Goal: Task Accomplishment & Management: Use online tool/utility

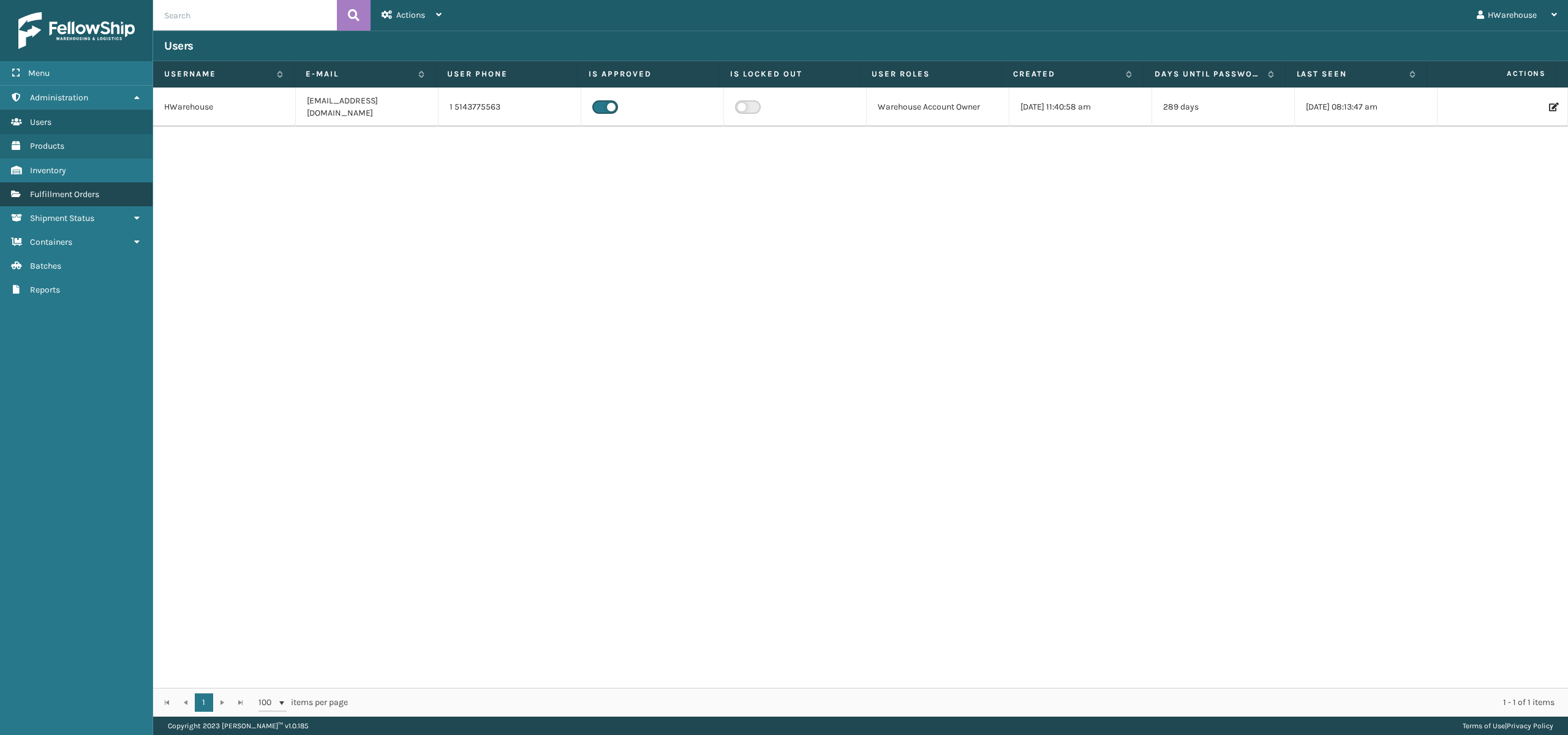
click at [93, 192] on span "Fulfillment Orders" at bounding box center [64, 194] width 70 height 10
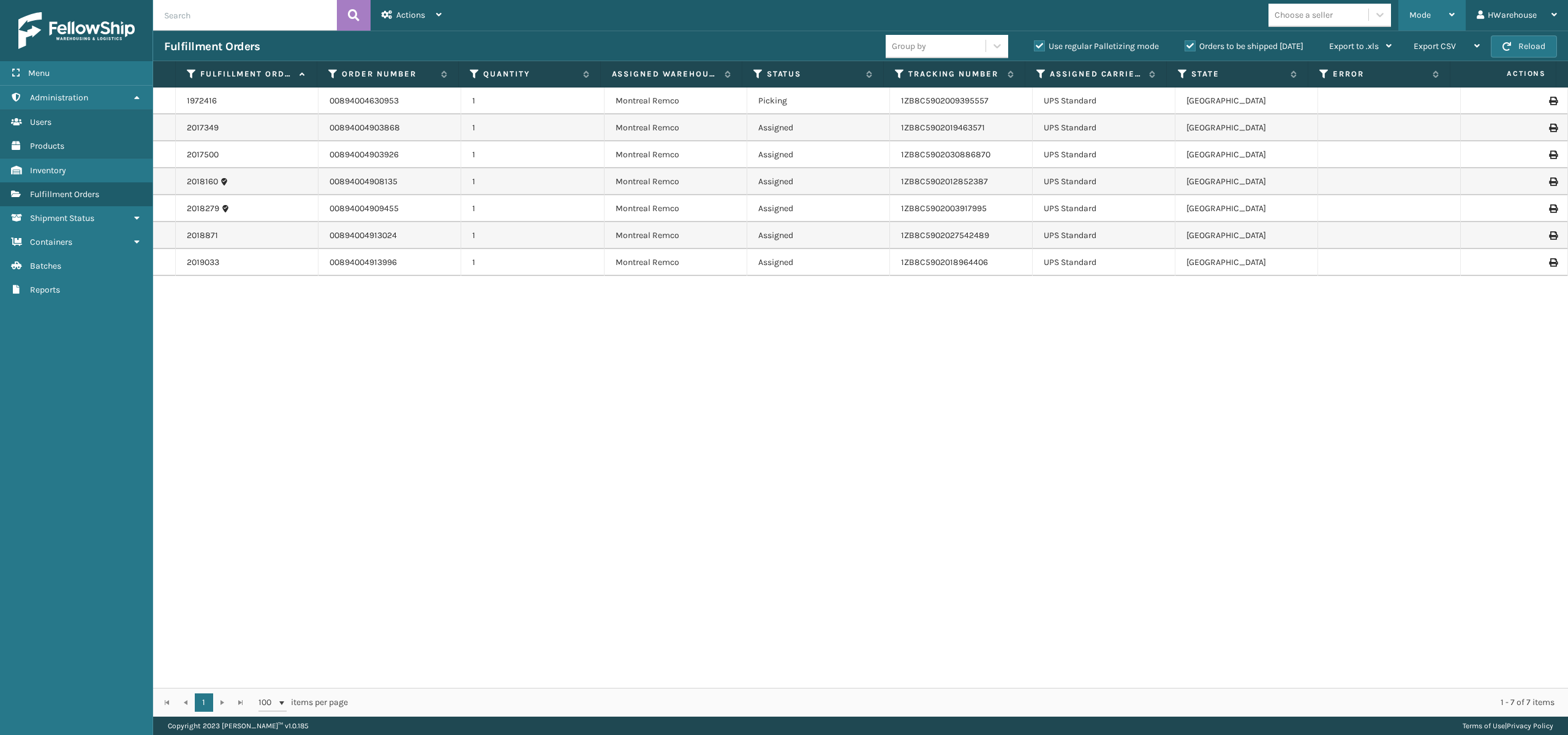
click at [1427, 16] on span "Mode" at bounding box center [1420, 15] width 22 height 10
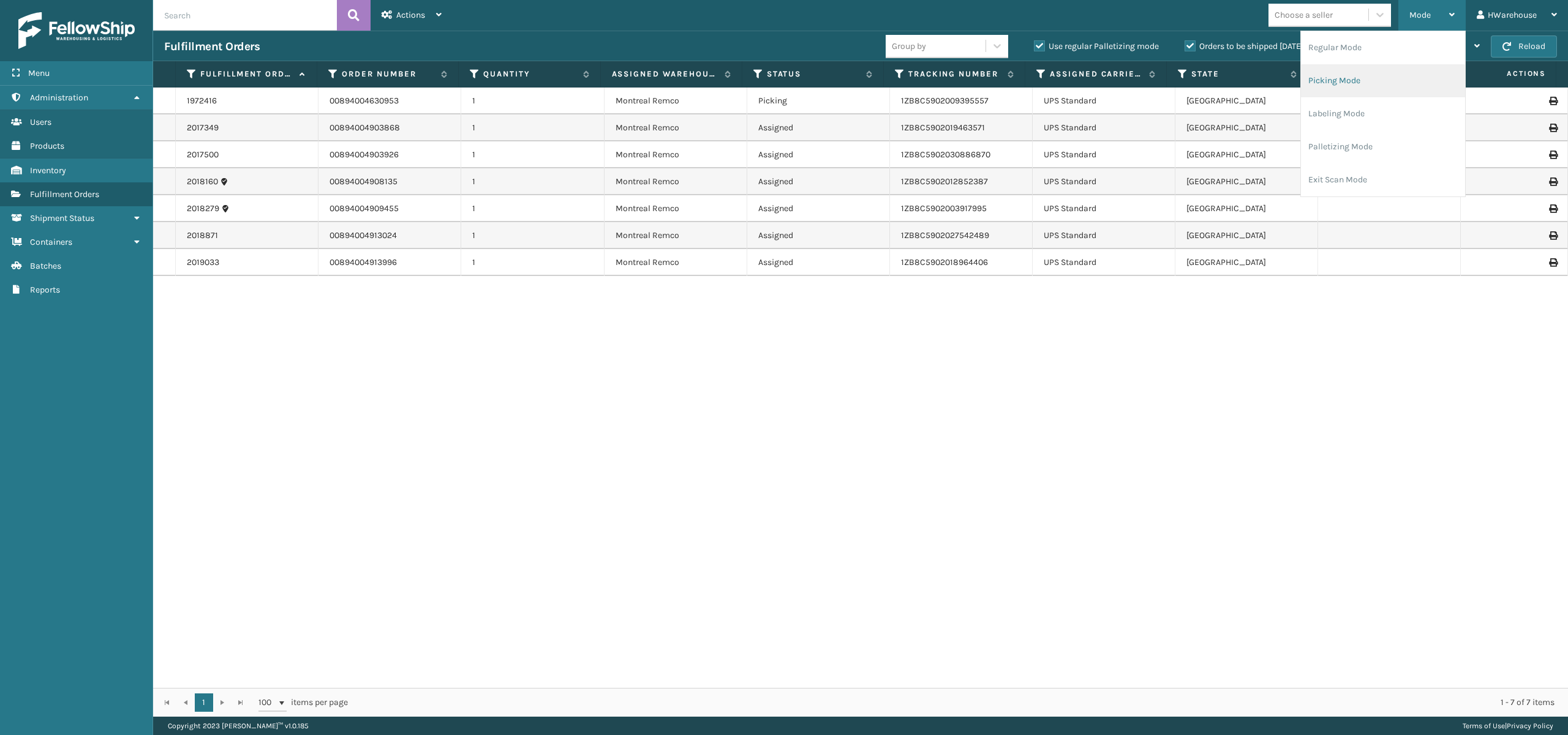
click at [1348, 81] on li "Picking Mode" at bounding box center [1383, 81] width 164 height 33
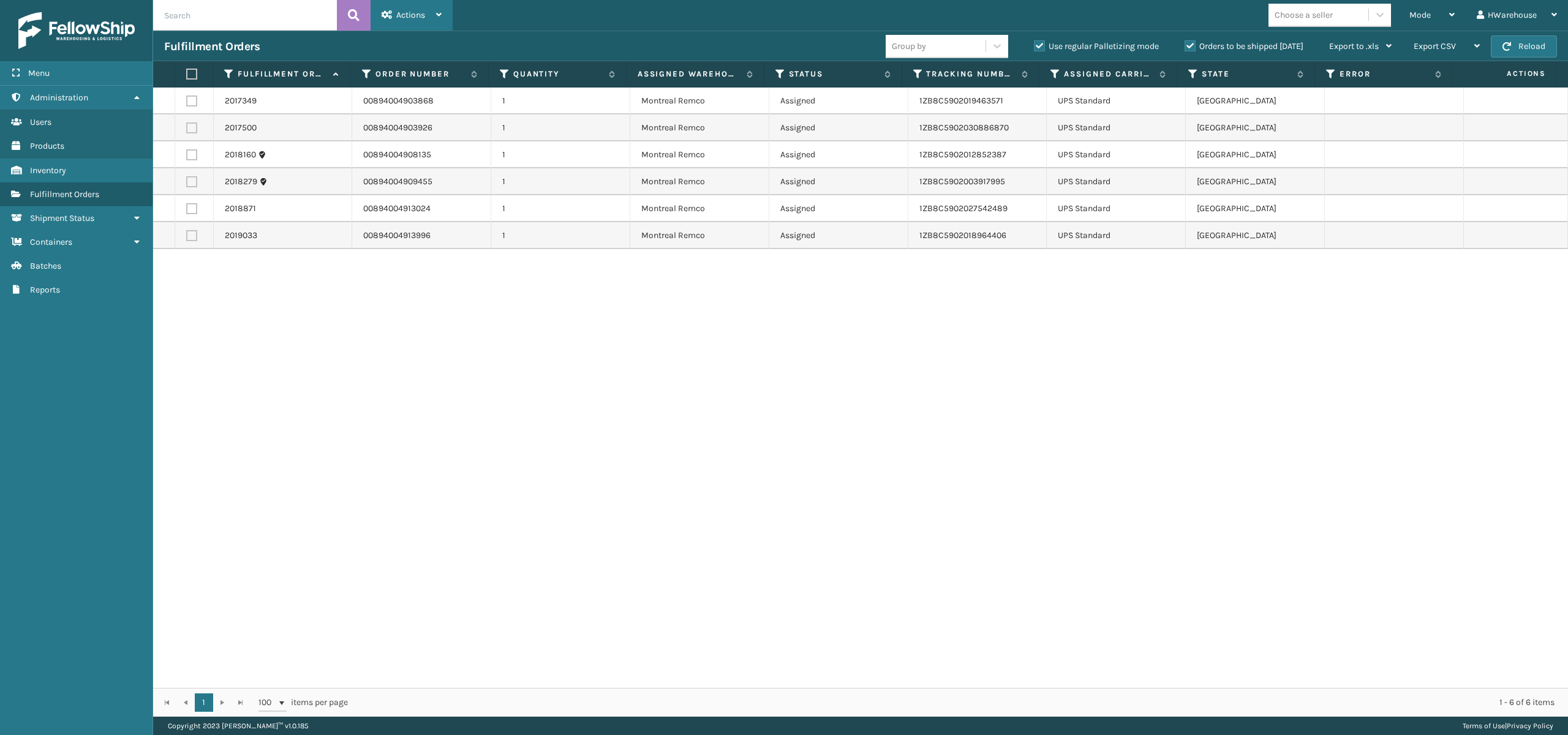
click at [409, 12] on span "Actions" at bounding box center [411, 15] width 29 height 10
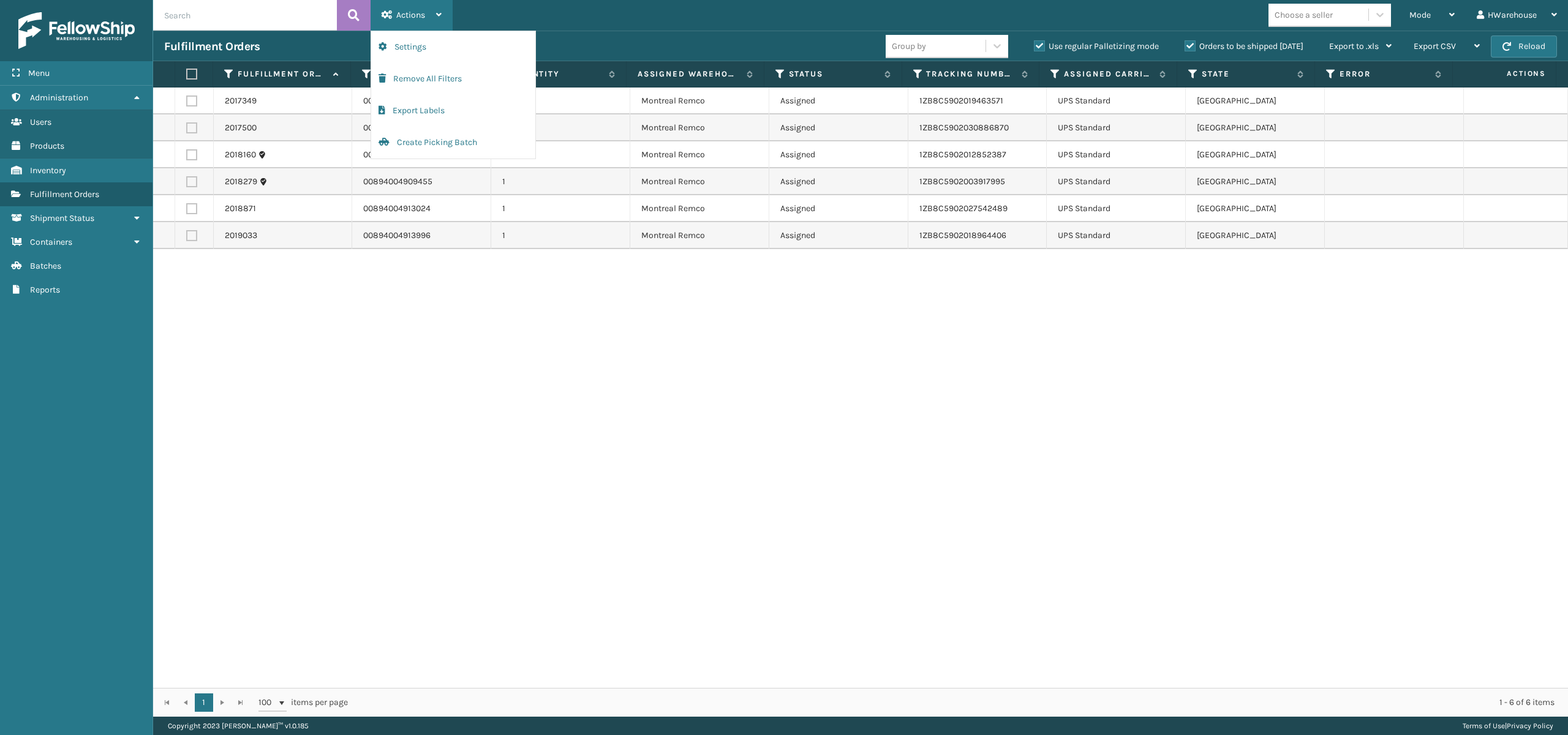
click at [409, 12] on span "Actions" at bounding box center [411, 15] width 29 height 10
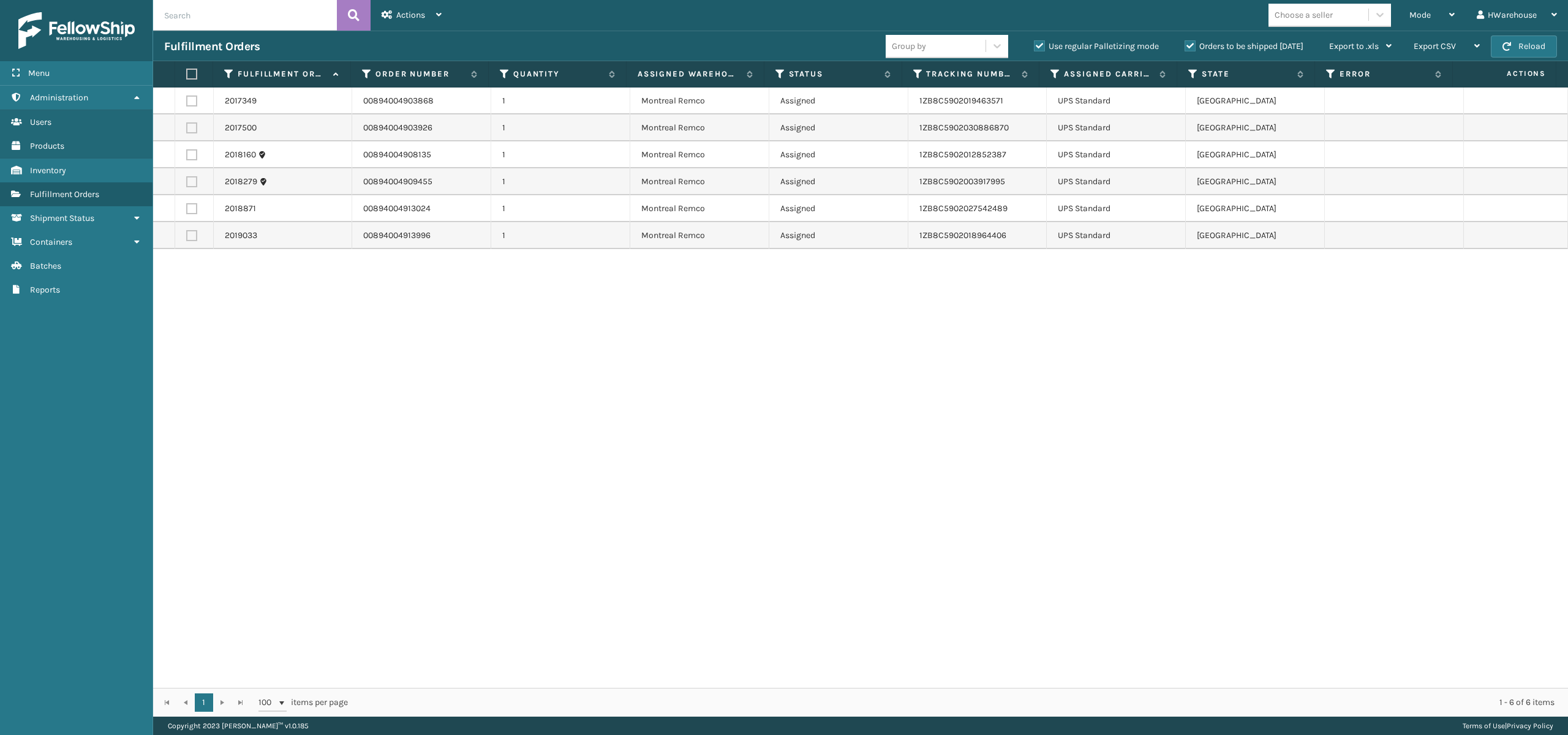
click at [193, 70] on label at bounding box center [191, 74] width 11 height 11
click at [187, 70] on input "checkbox" at bounding box center [186, 74] width 1 height 8
checkbox input "true"
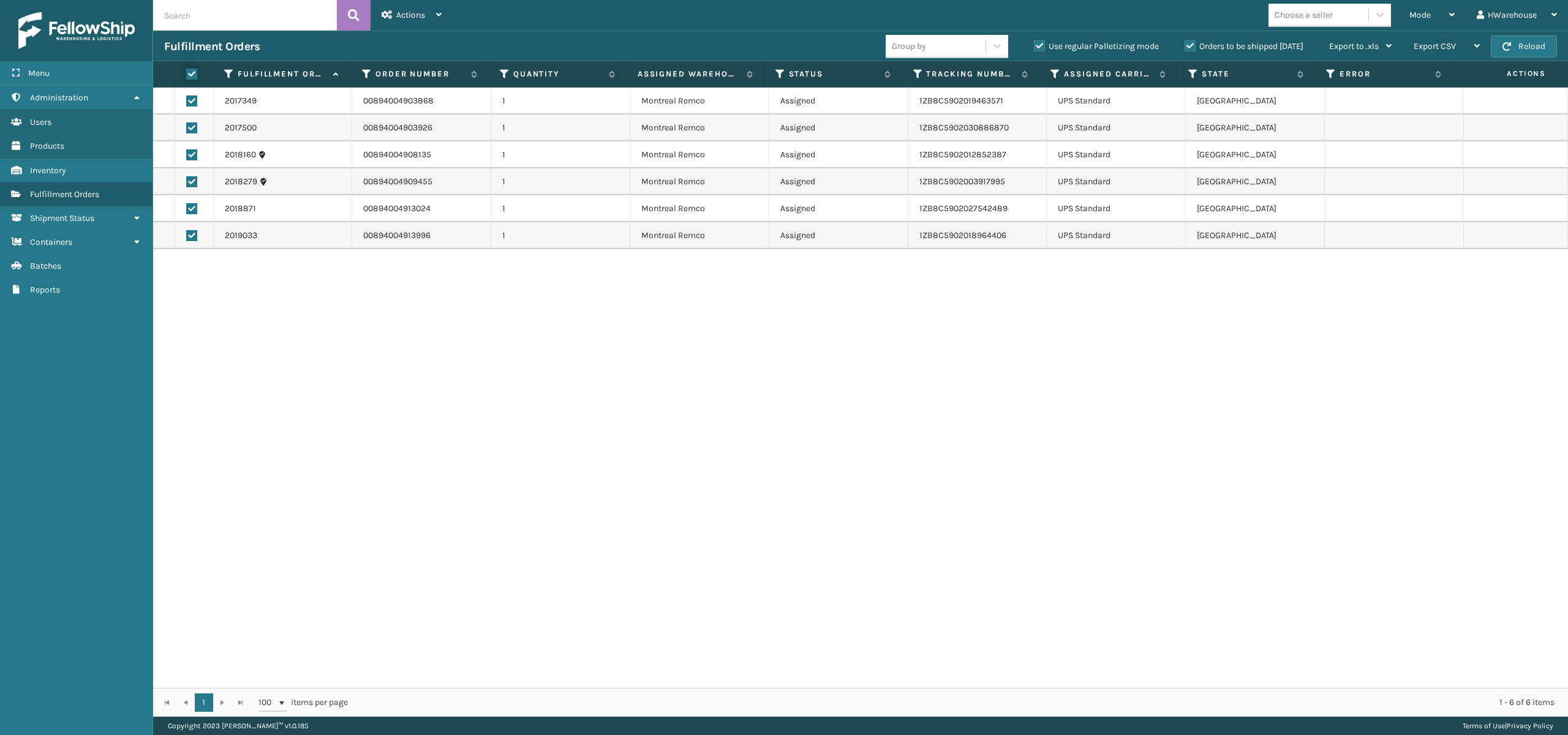
checkbox input "true"
drag, startPoint x: 406, startPoint y: 12, endPoint x: 402, endPoint y: 40, distance: 28.3
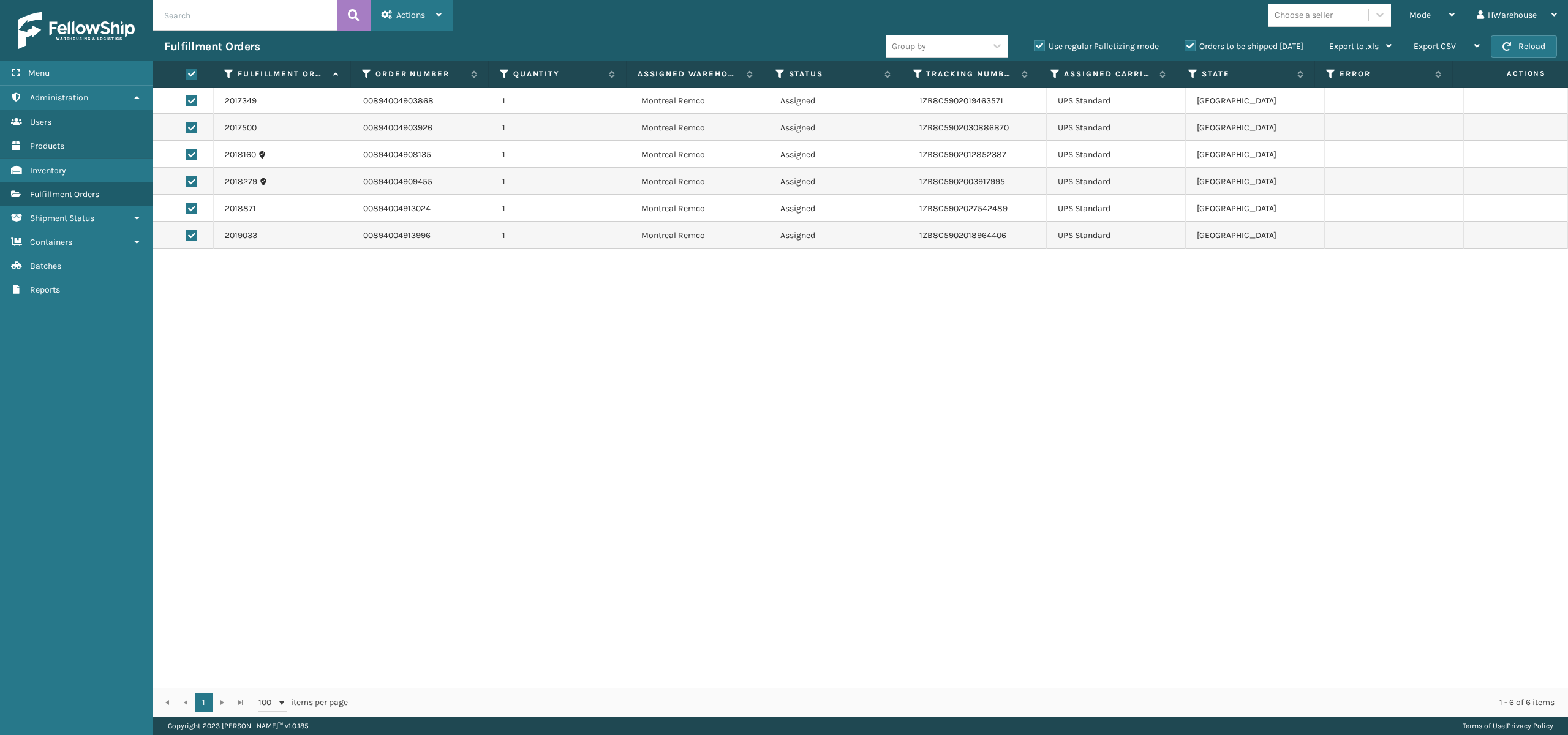
click at [406, 11] on span "Actions" at bounding box center [411, 15] width 29 height 10
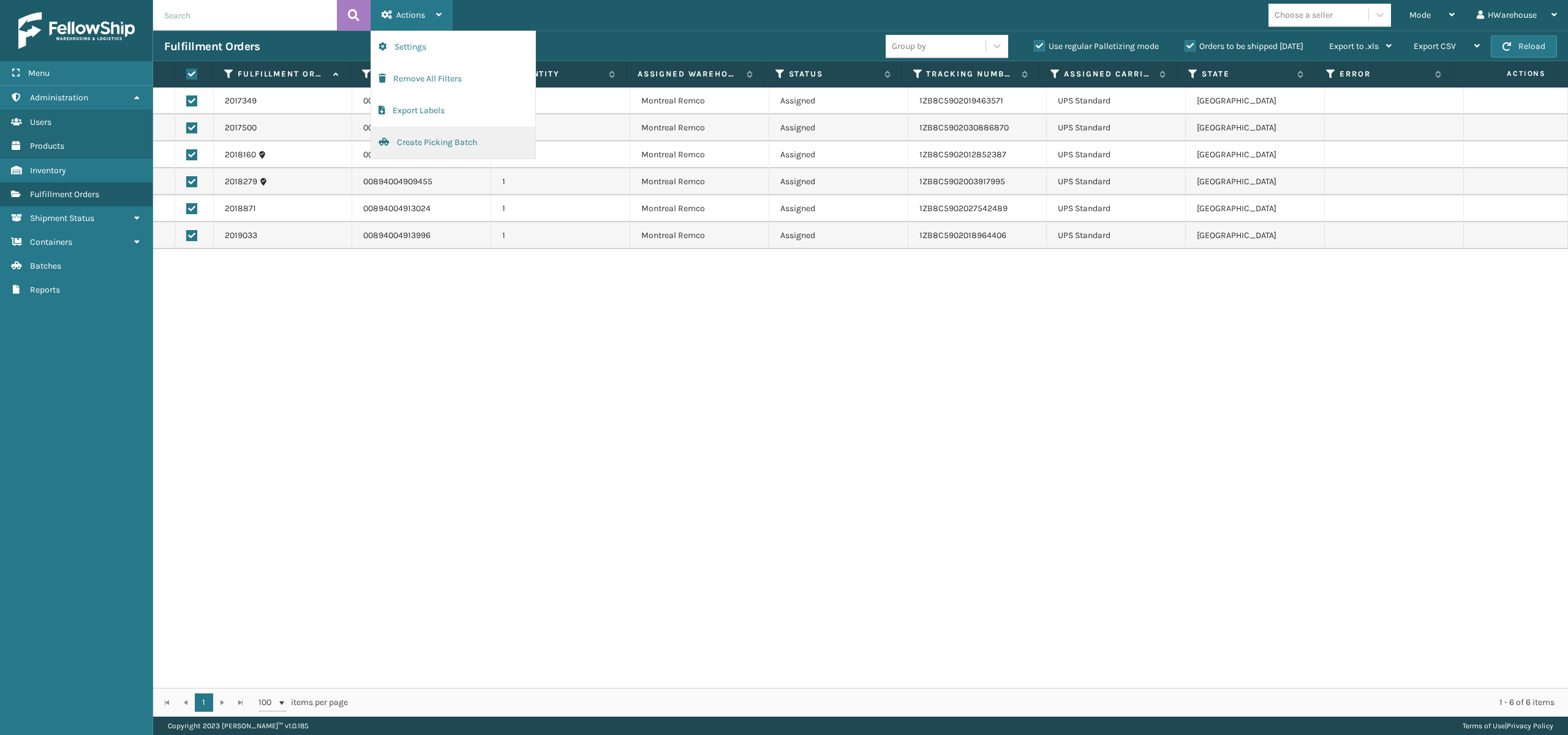
click at [434, 140] on button "Create Picking Batch" at bounding box center [453, 143] width 164 height 32
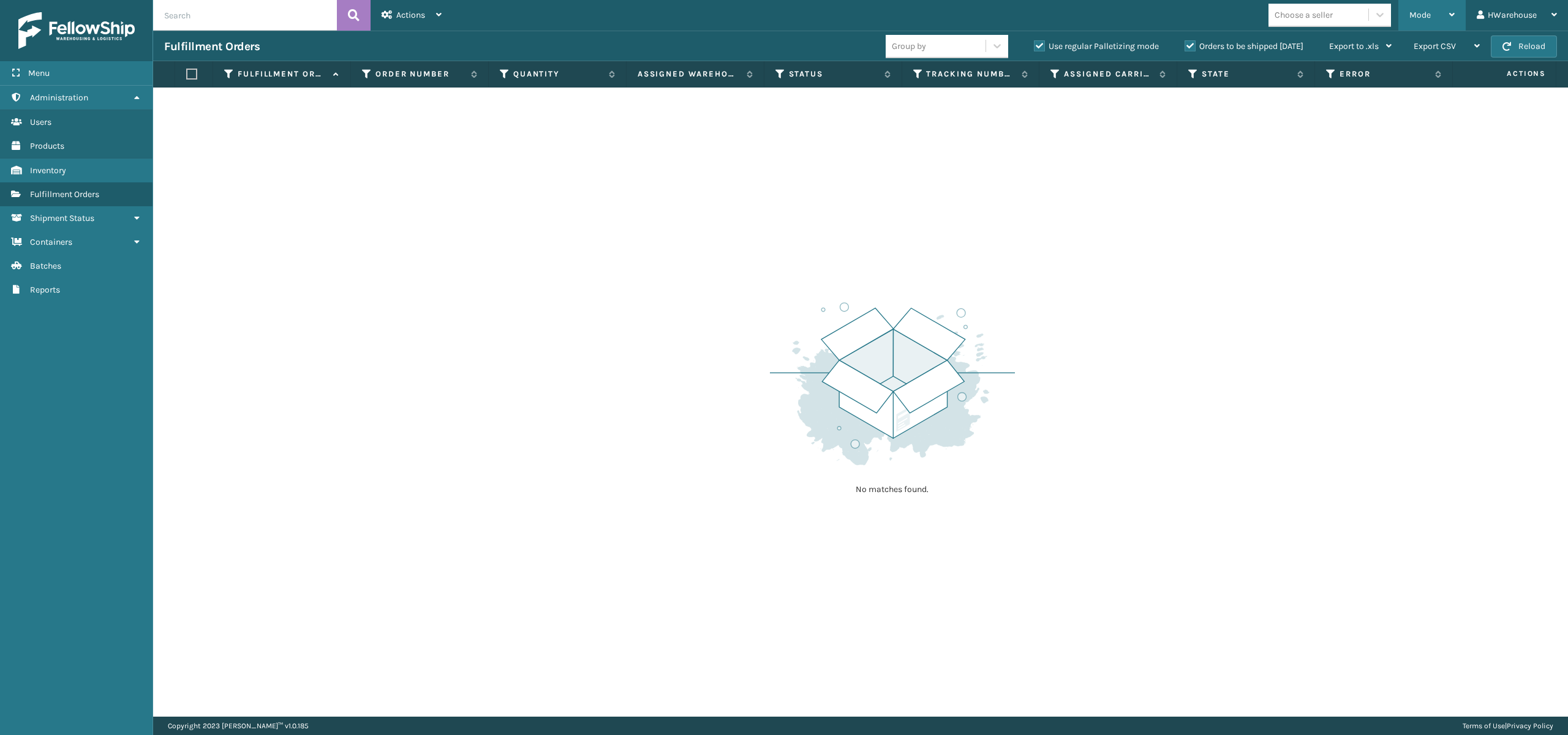
click at [1427, 10] on span "Mode" at bounding box center [1420, 15] width 22 height 10
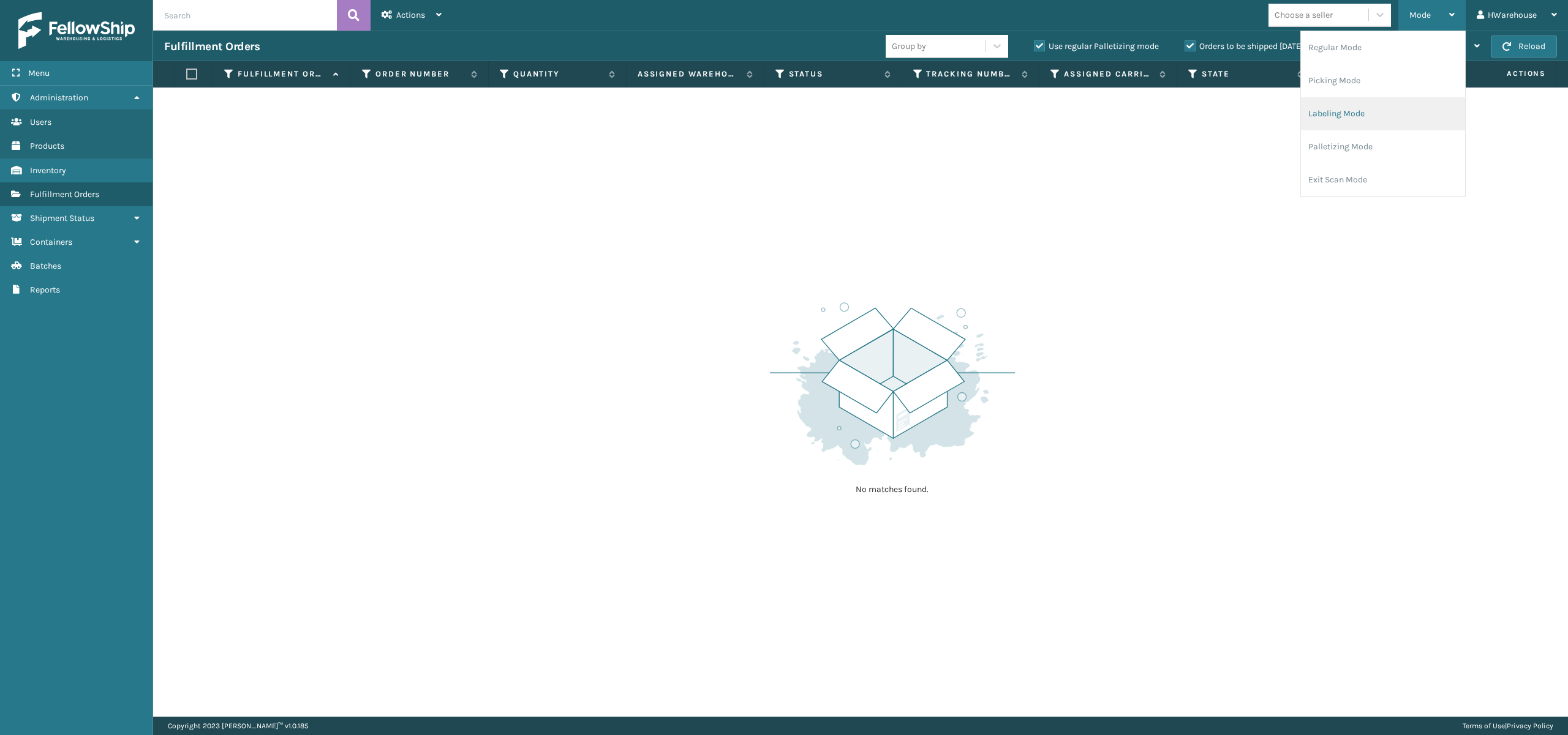
click at [1339, 115] on li "Labeling Mode" at bounding box center [1383, 114] width 164 height 33
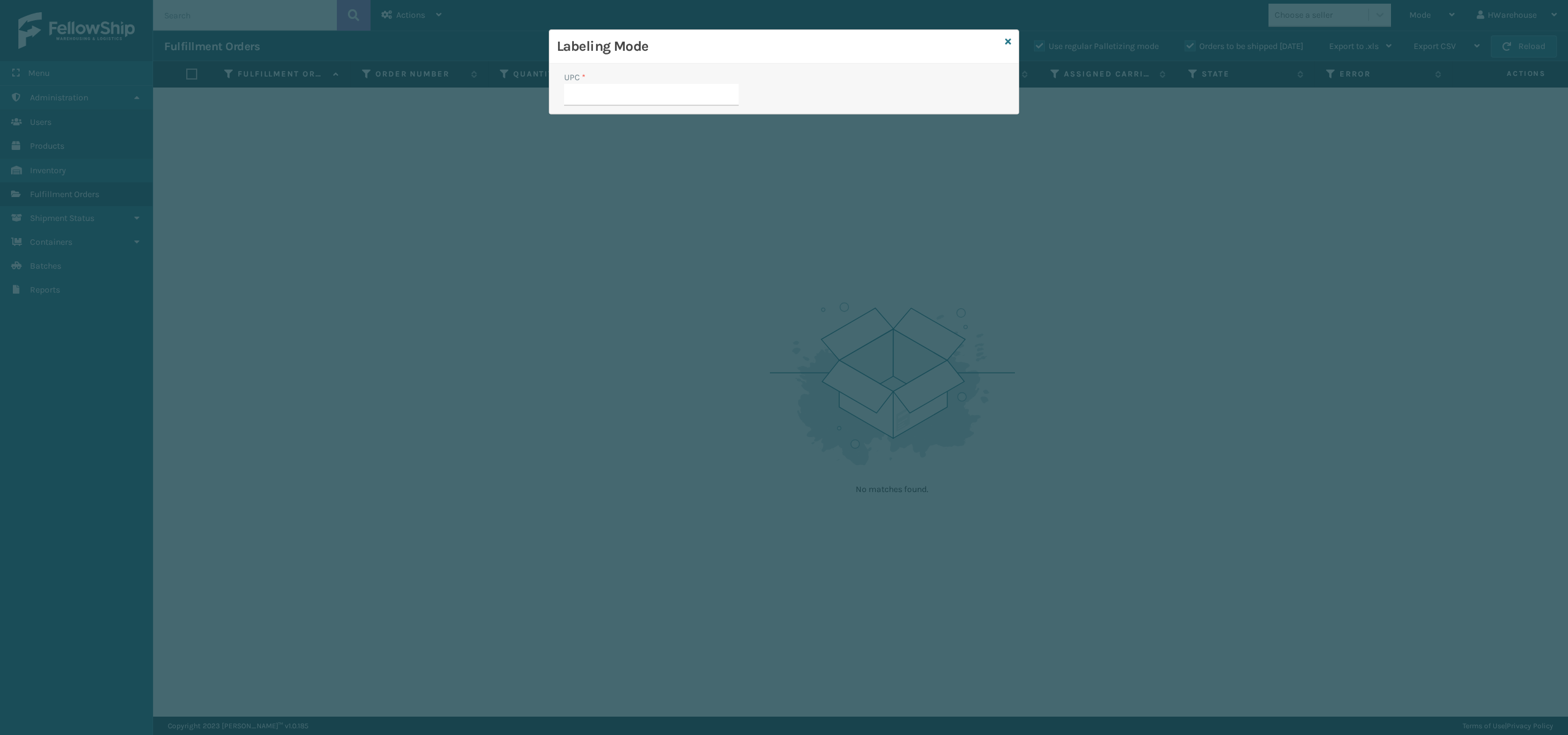
click at [645, 92] on input "UPC *" at bounding box center [651, 95] width 175 height 22
click at [653, 93] on input "UPC *" at bounding box center [651, 95] width 175 height 22
click at [1010, 43] on icon at bounding box center [1008, 42] width 6 height 9
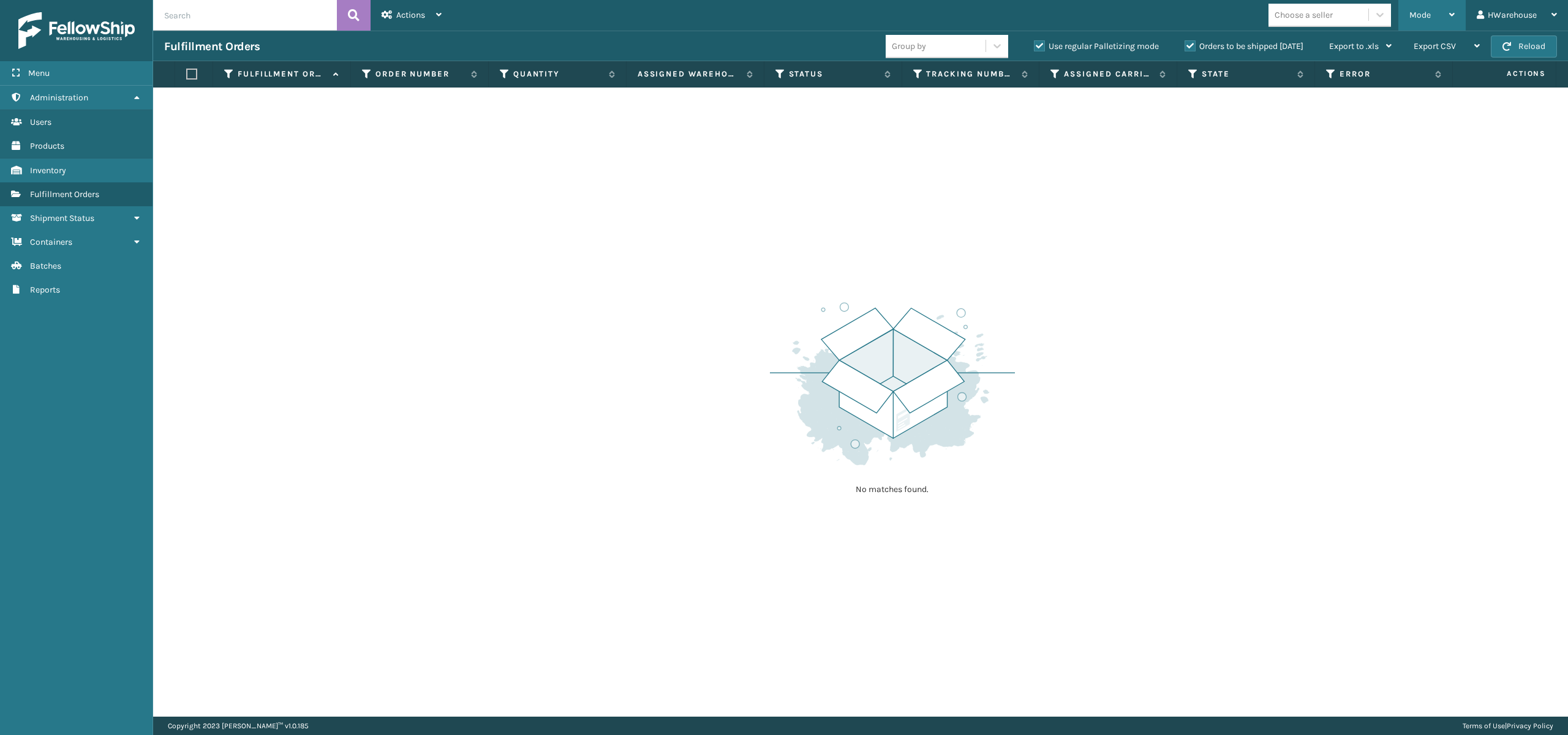
click at [1429, 12] on span "Mode" at bounding box center [1420, 15] width 22 height 10
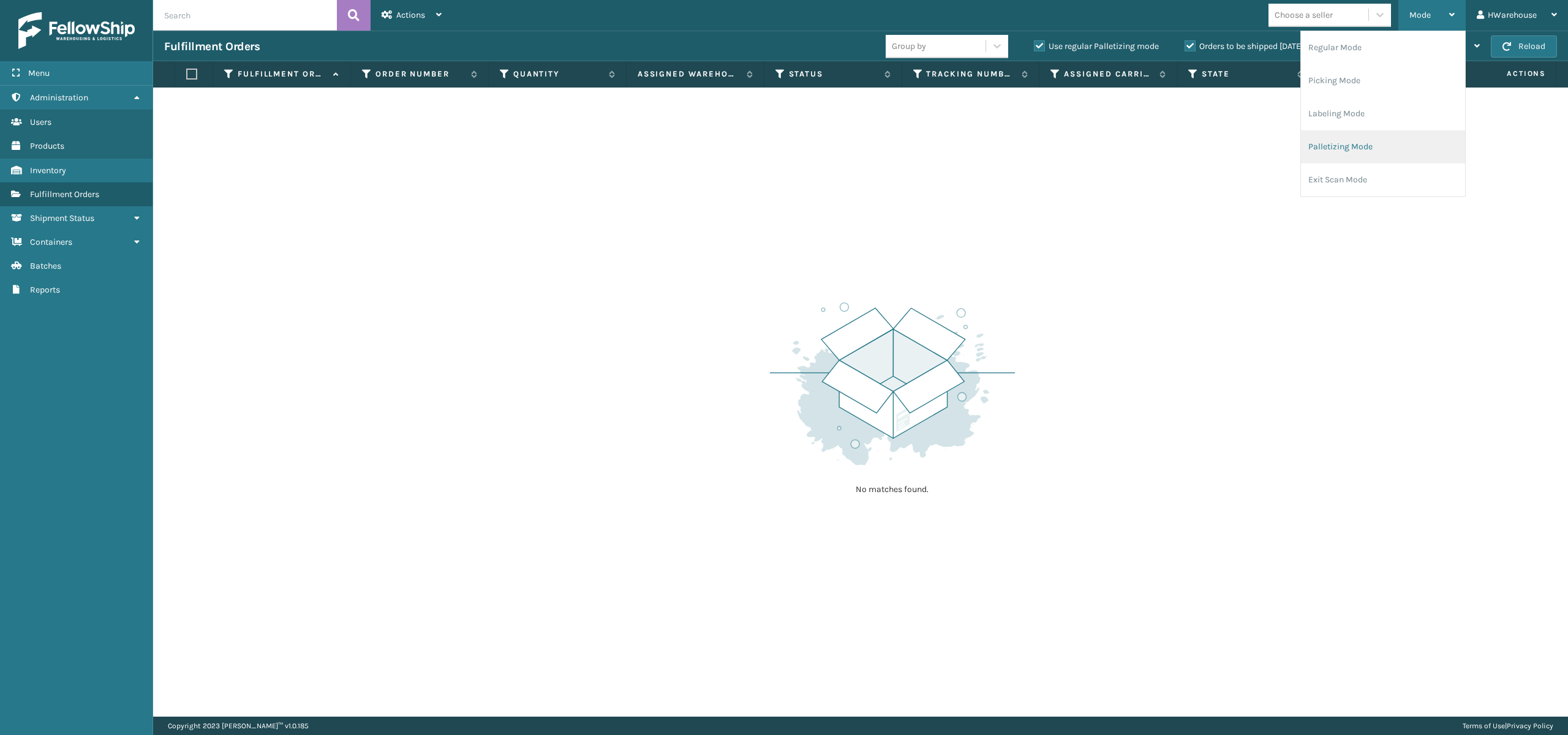
click at [1350, 156] on li "Palletizing Mode" at bounding box center [1383, 147] width 164 height 33
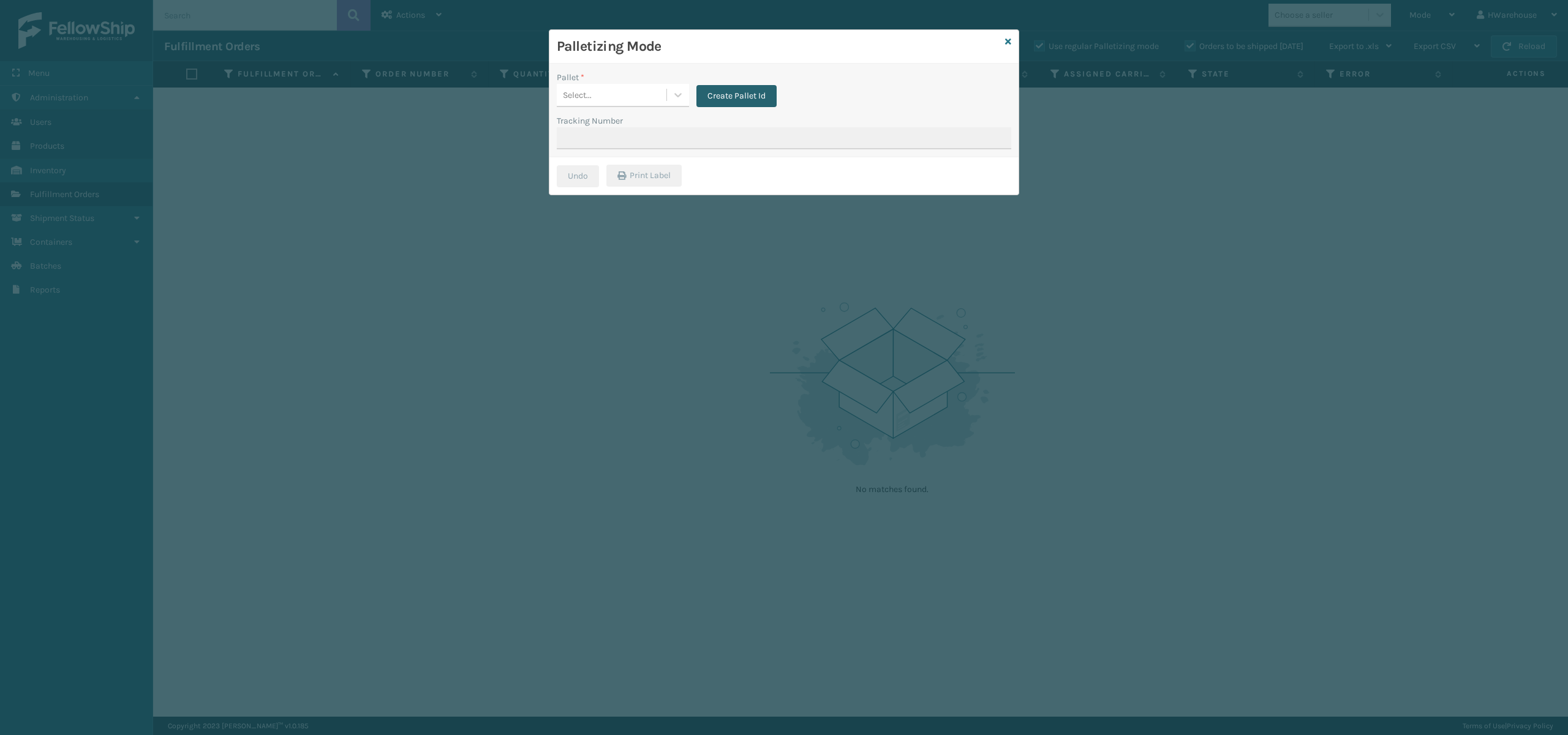
click at [718, 96] on button "Create Pallet Id" at bounding box center [736, 96] width 80 height 22
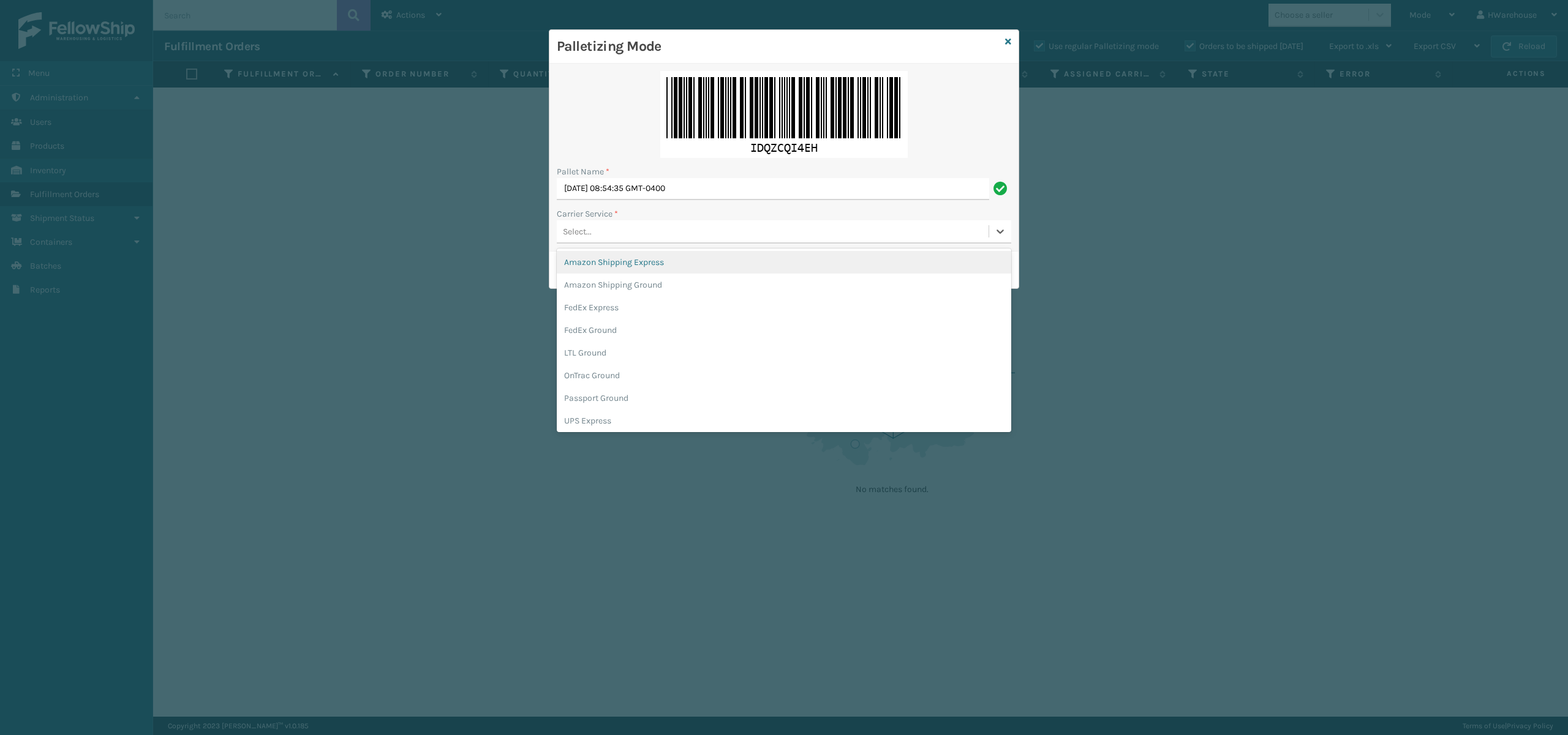
click at [648, 239] on div "Select..." at bounding box center [772, 232] width 432 height 20
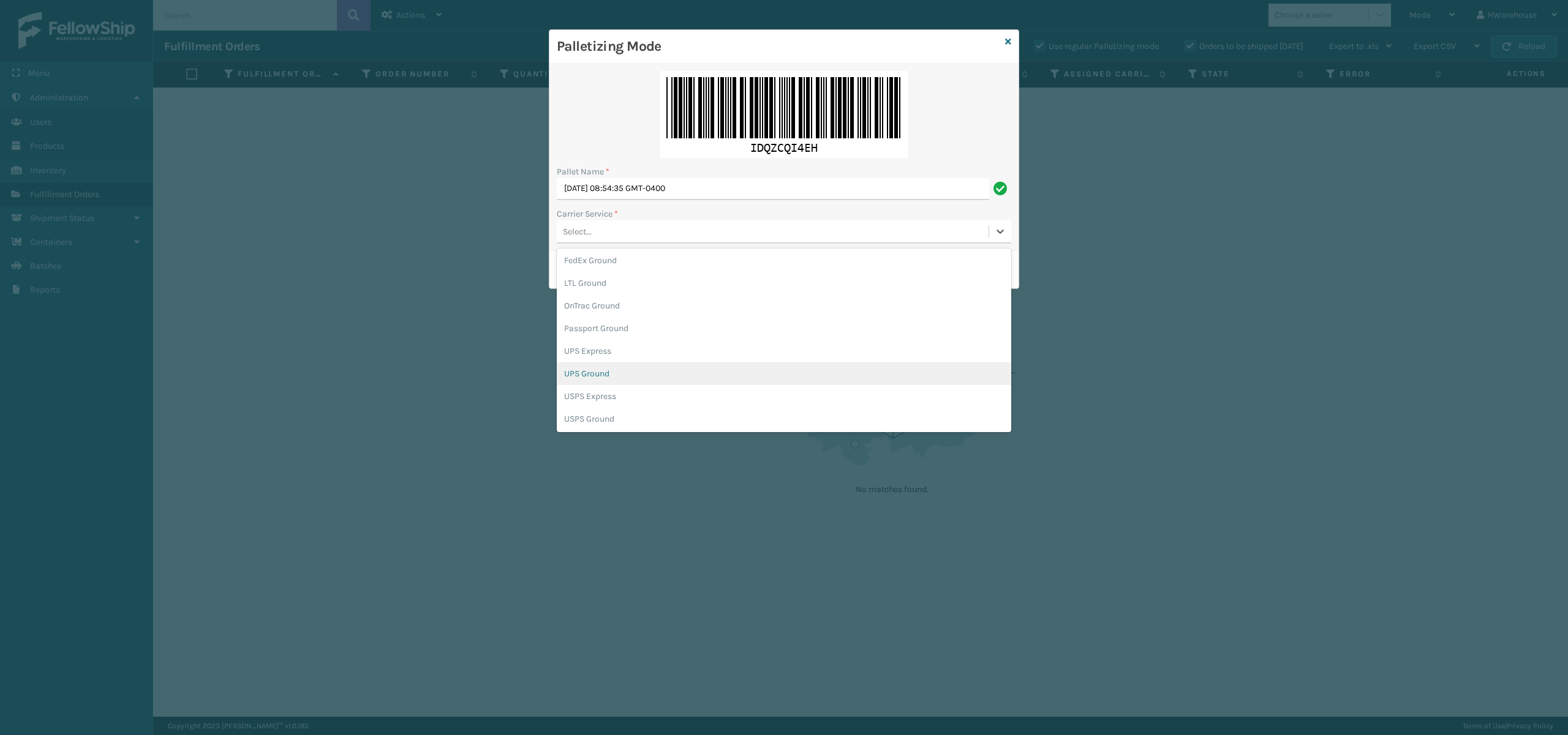
click at [616, 374] on div "UPS Ground" at bounding box center [783, 373] width 454 height 22
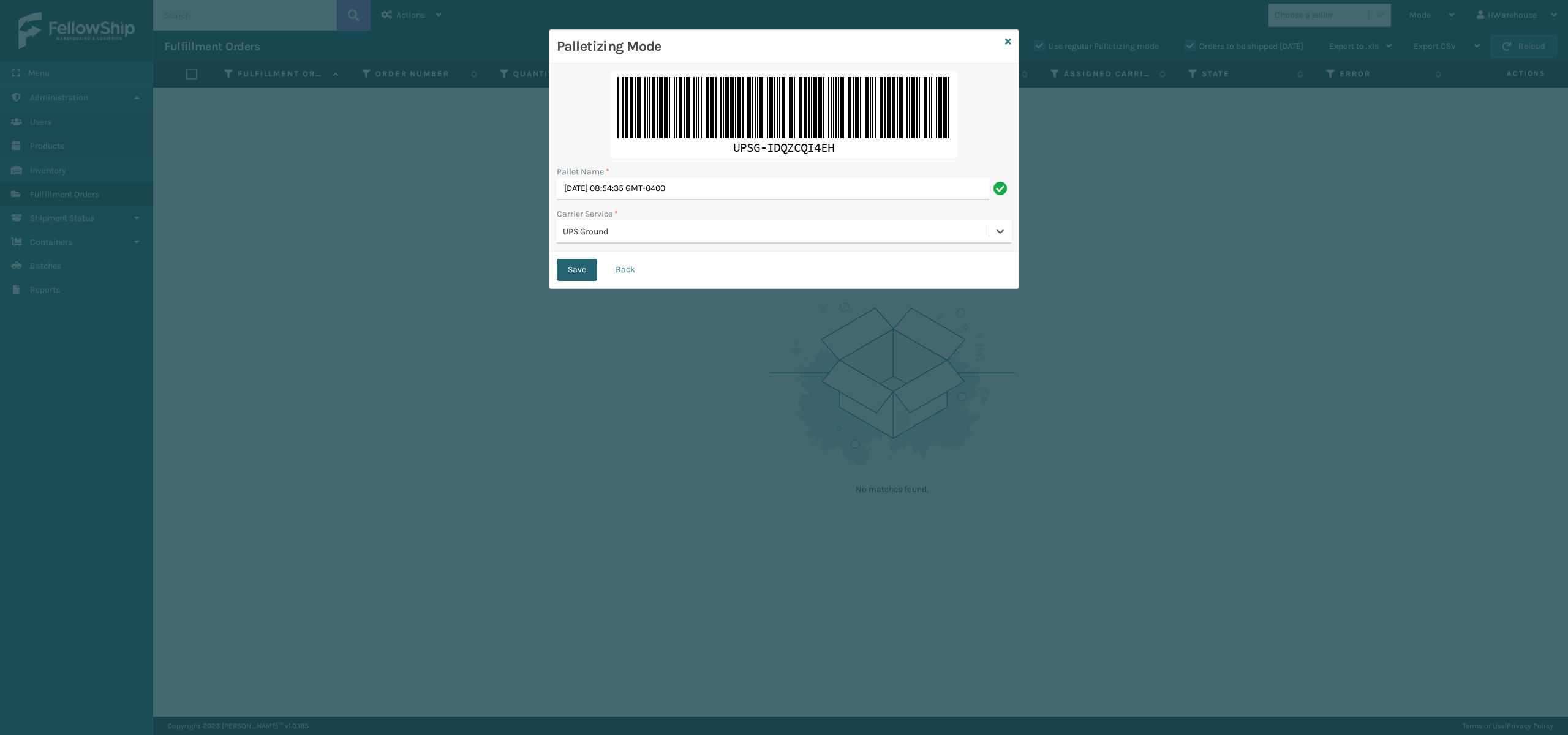
click at [564, 275] on button "Save" at bounding box center [577, 270] width 41 height 22
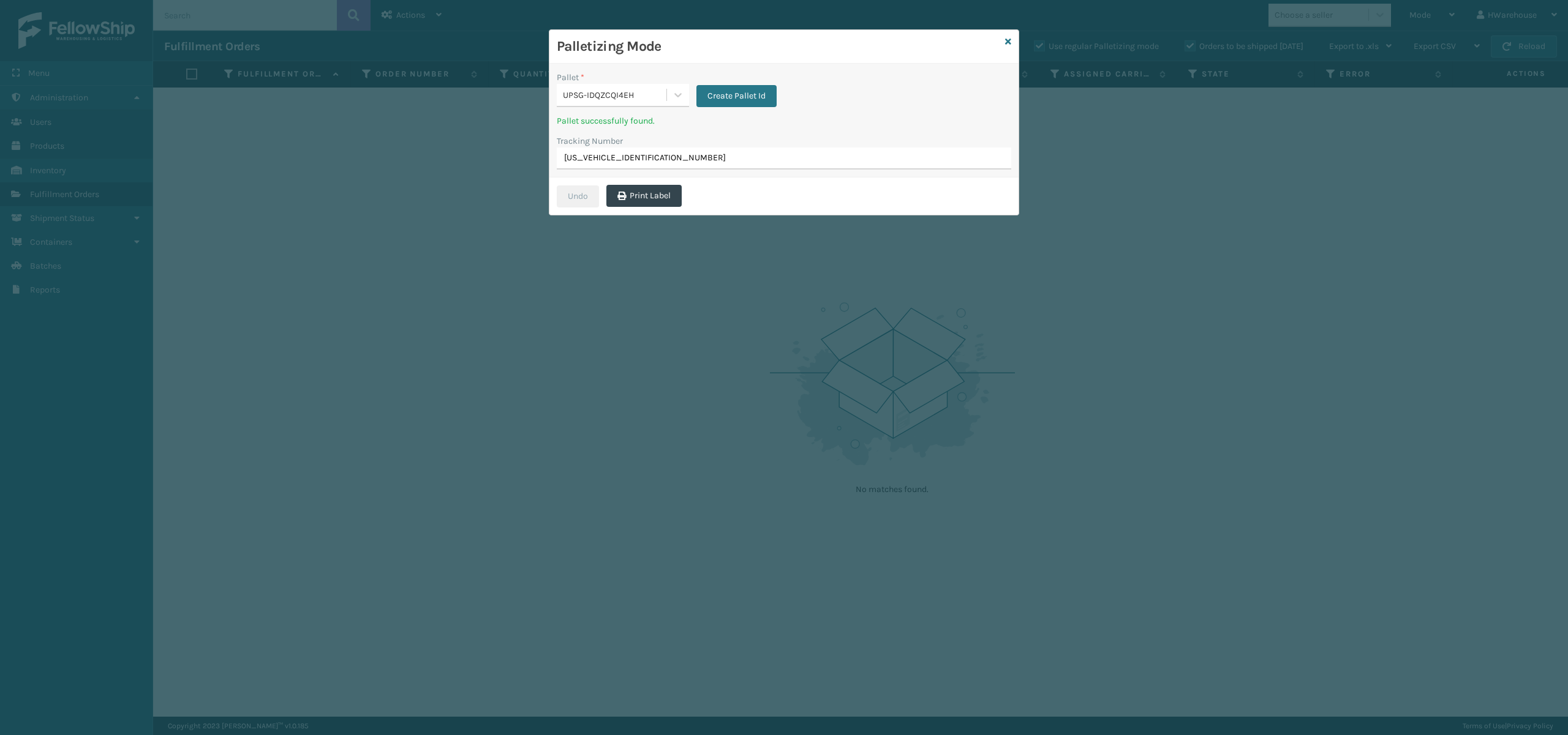
type input "1ZB8C5902027542489"
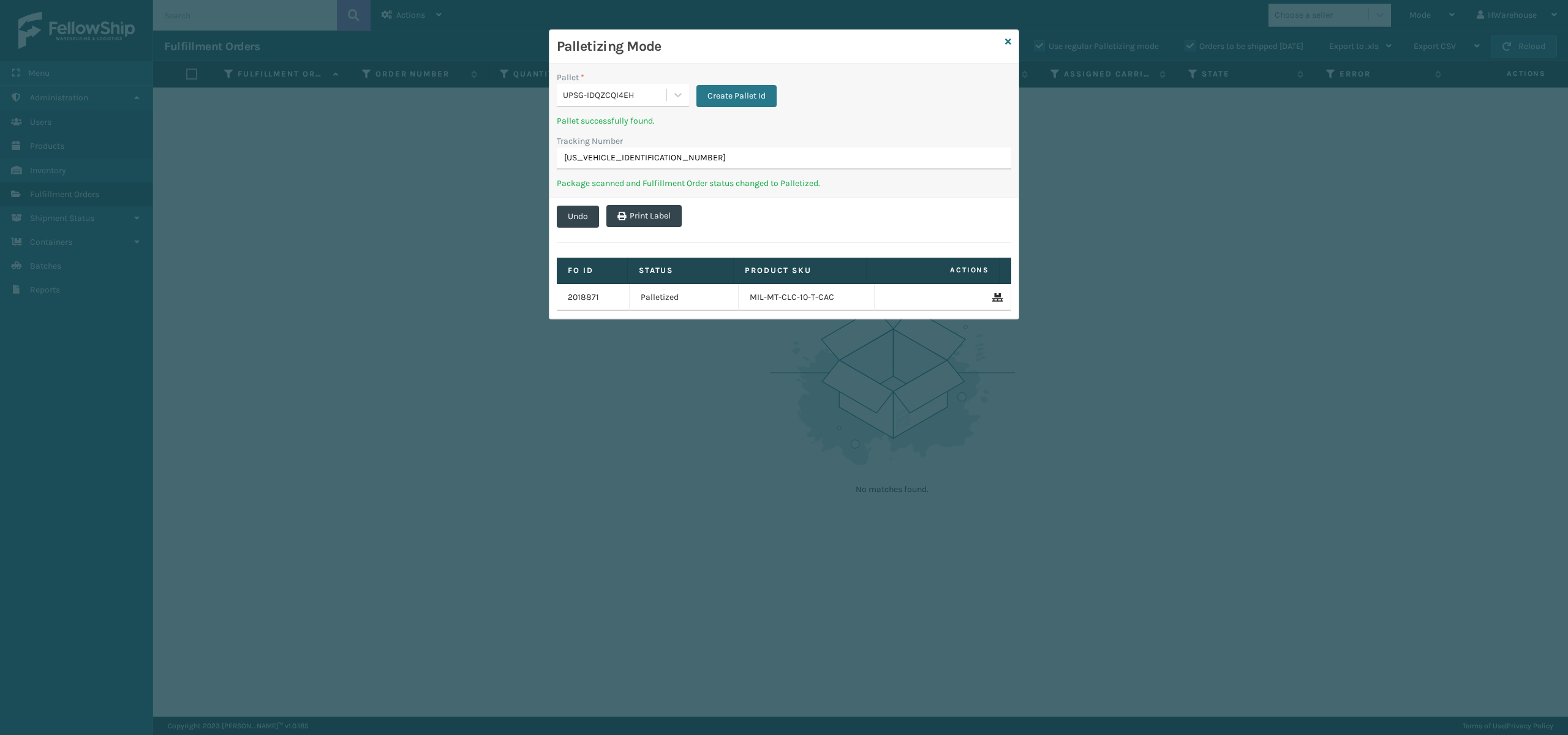
type input "1ZB8C5902003917995"
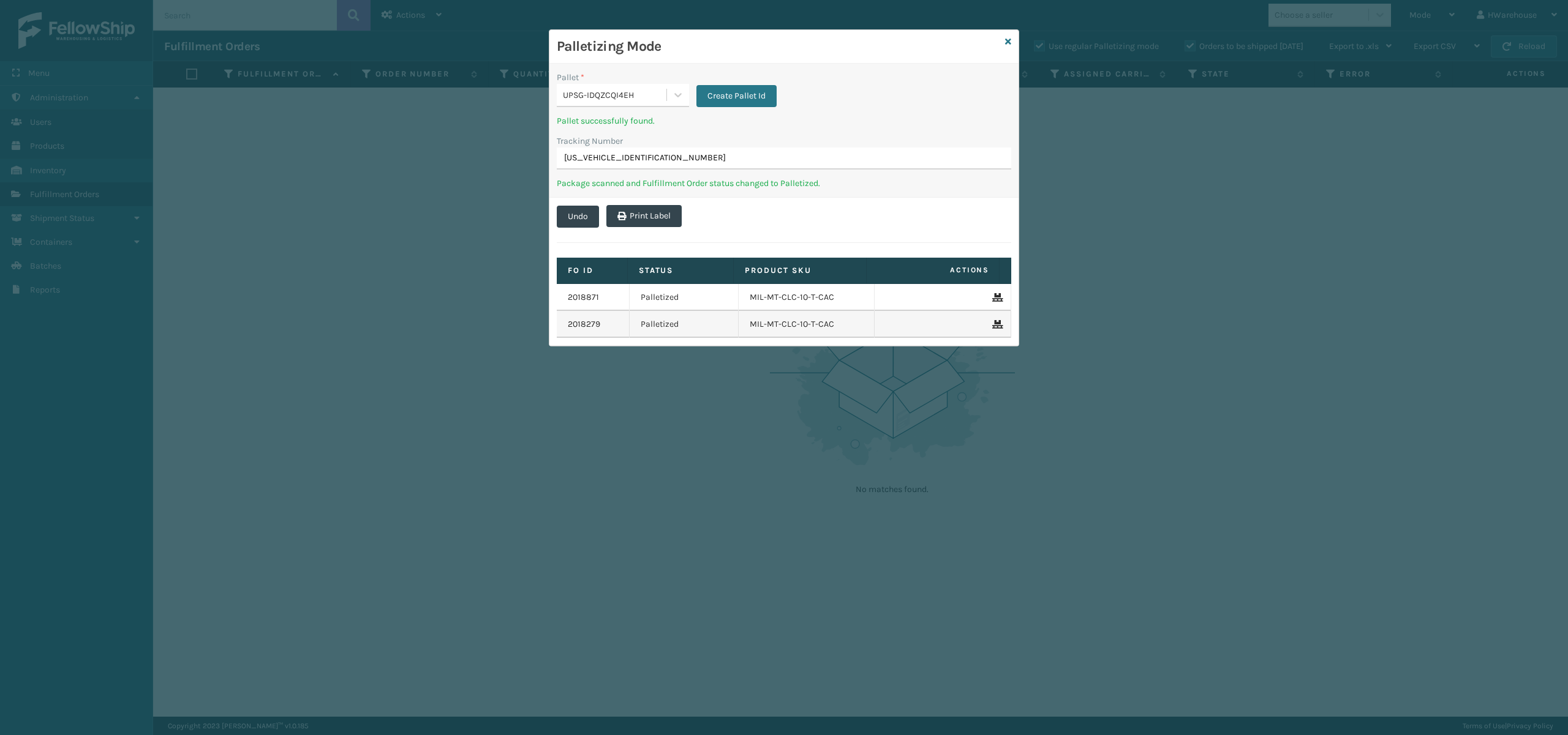
type input "1ZB8C5902019463571"
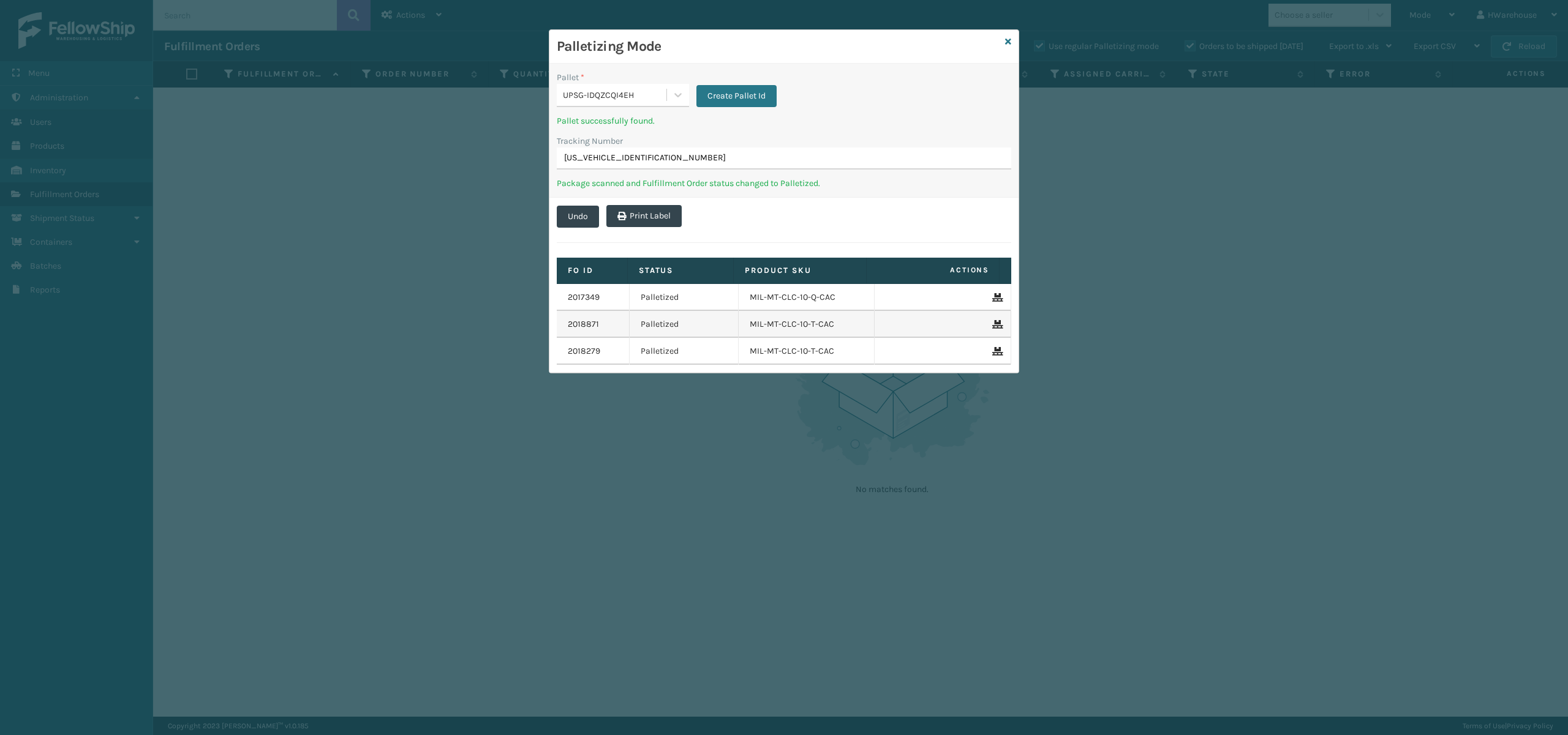
type input "1ZB8C5902030886870"
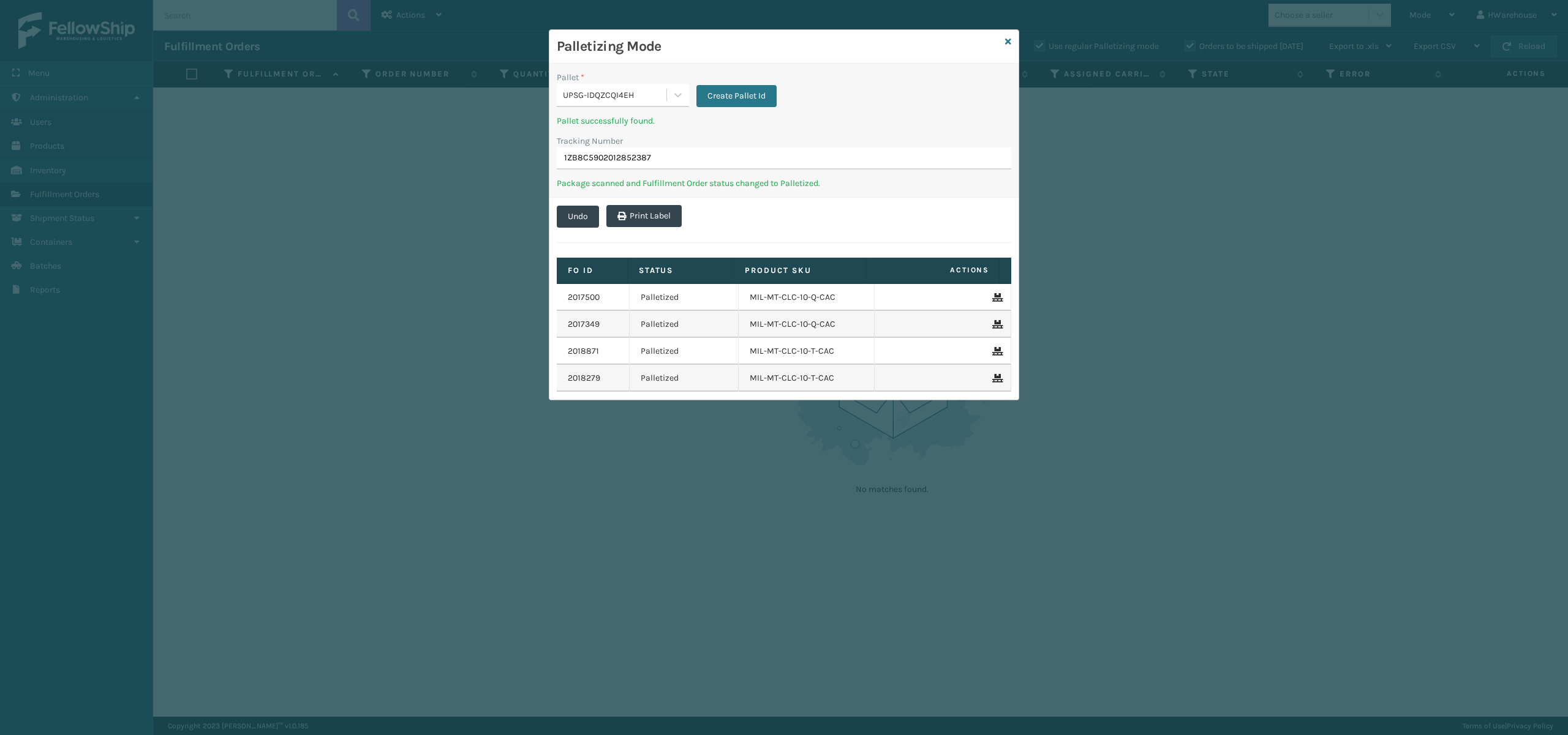
type input "1ZB8C5902012852387"
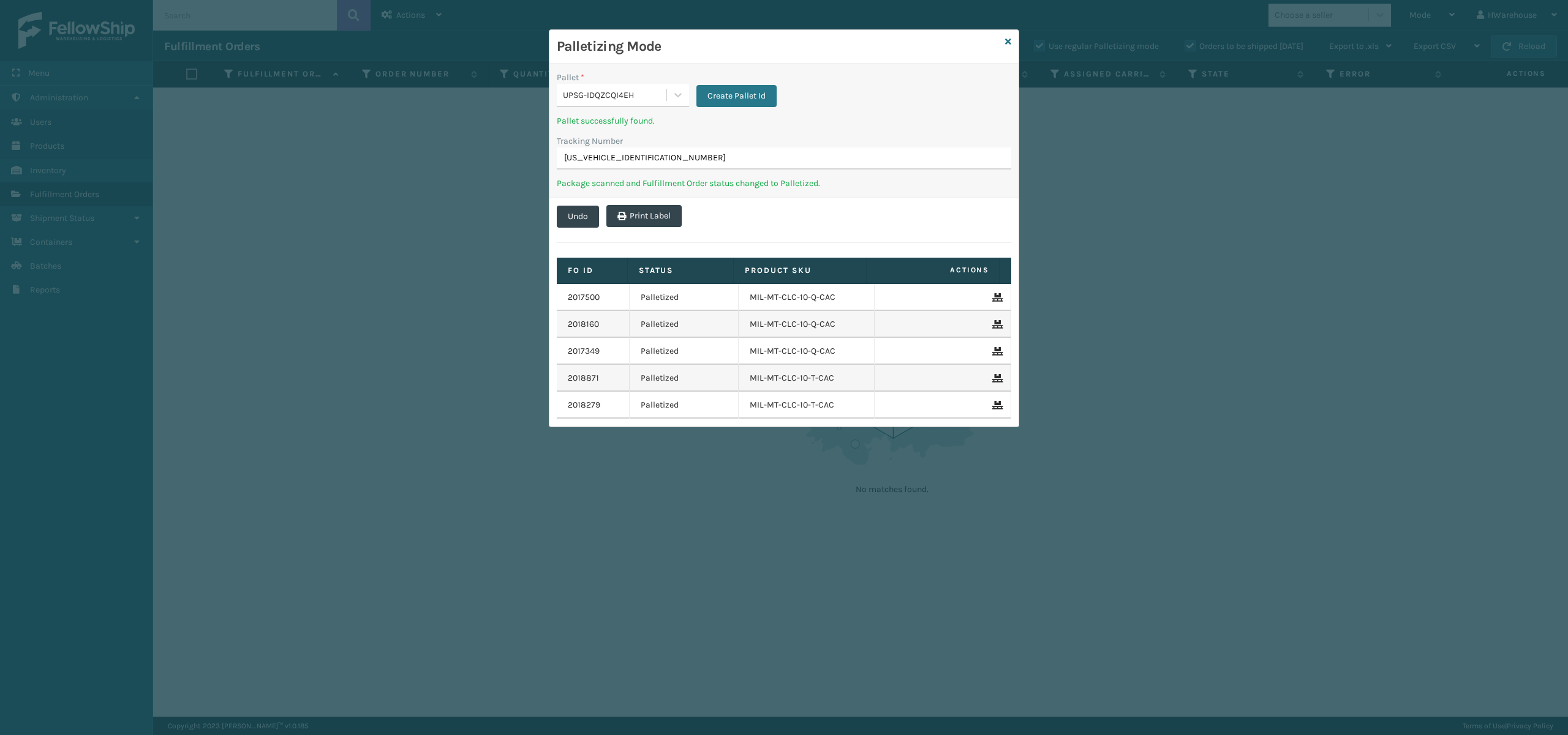
type input "1ZB8C5902018964406"
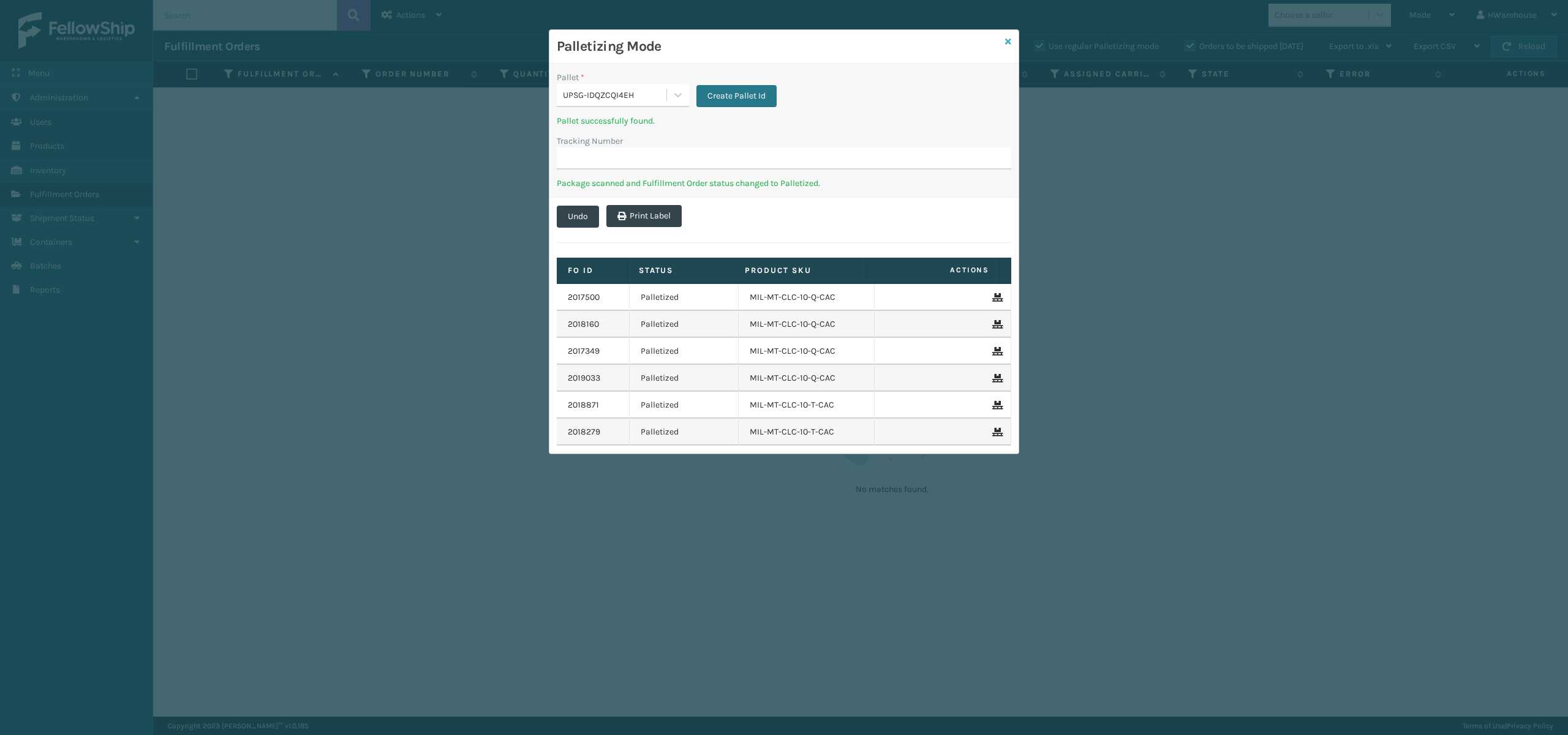
click at [1009, 42] on icon at bounding box center [1008, 42] width 6 height 9
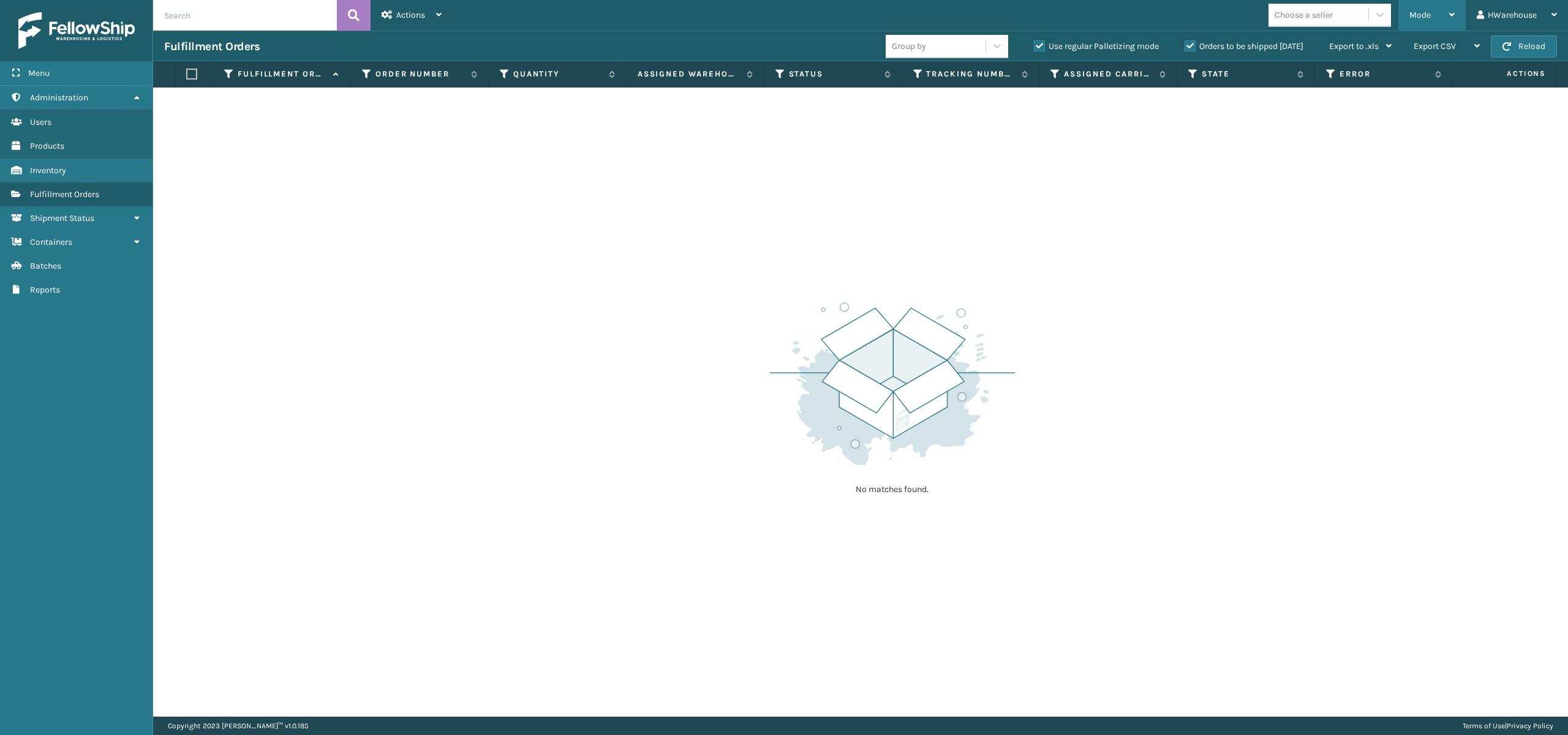
click at [1433, 18] on div "Mode" at bounding box center [1432, 15] width 46 height 30
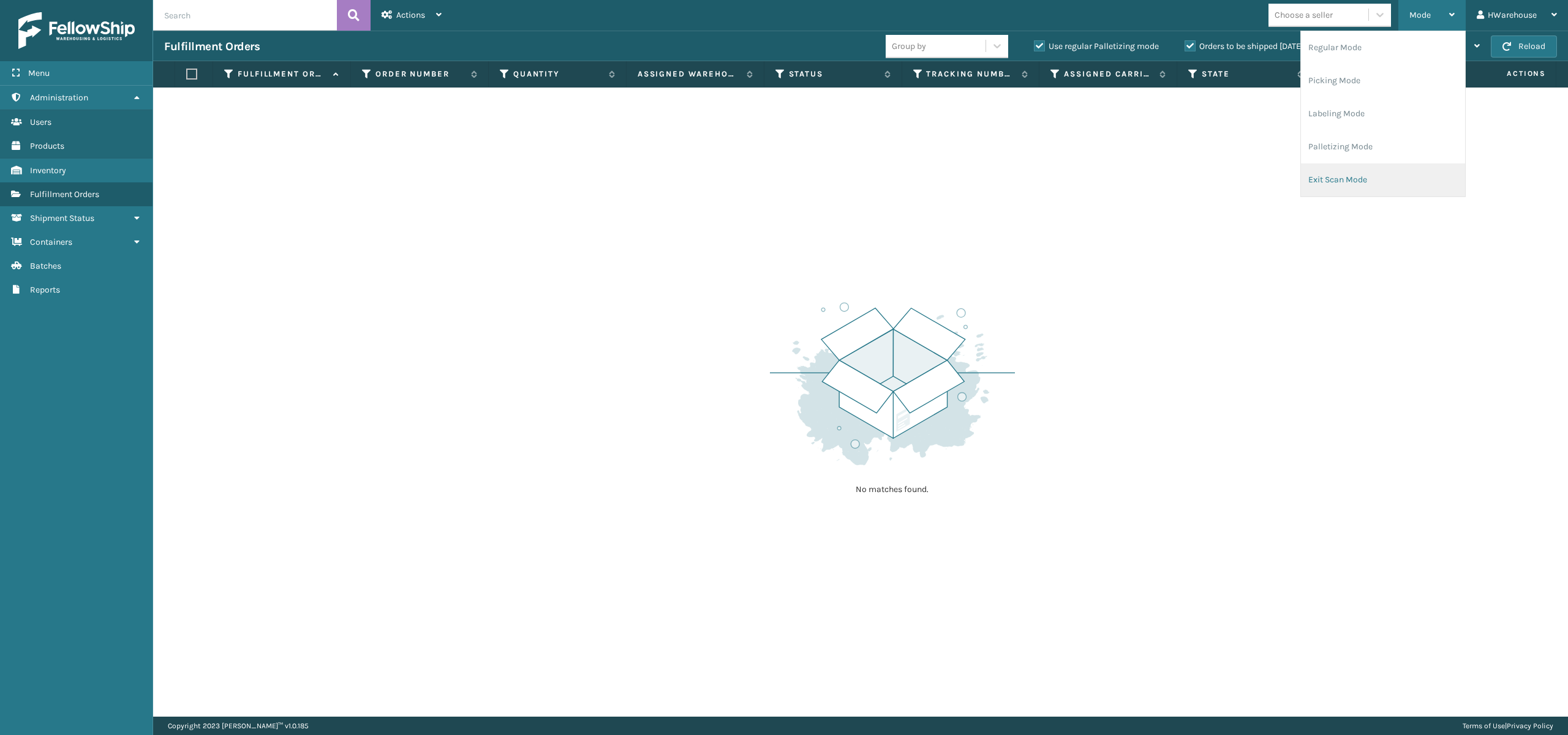
click at [1348, 185] on li "Exit Scan Mode" at bounding box center [1383, 180] width 164 height 33
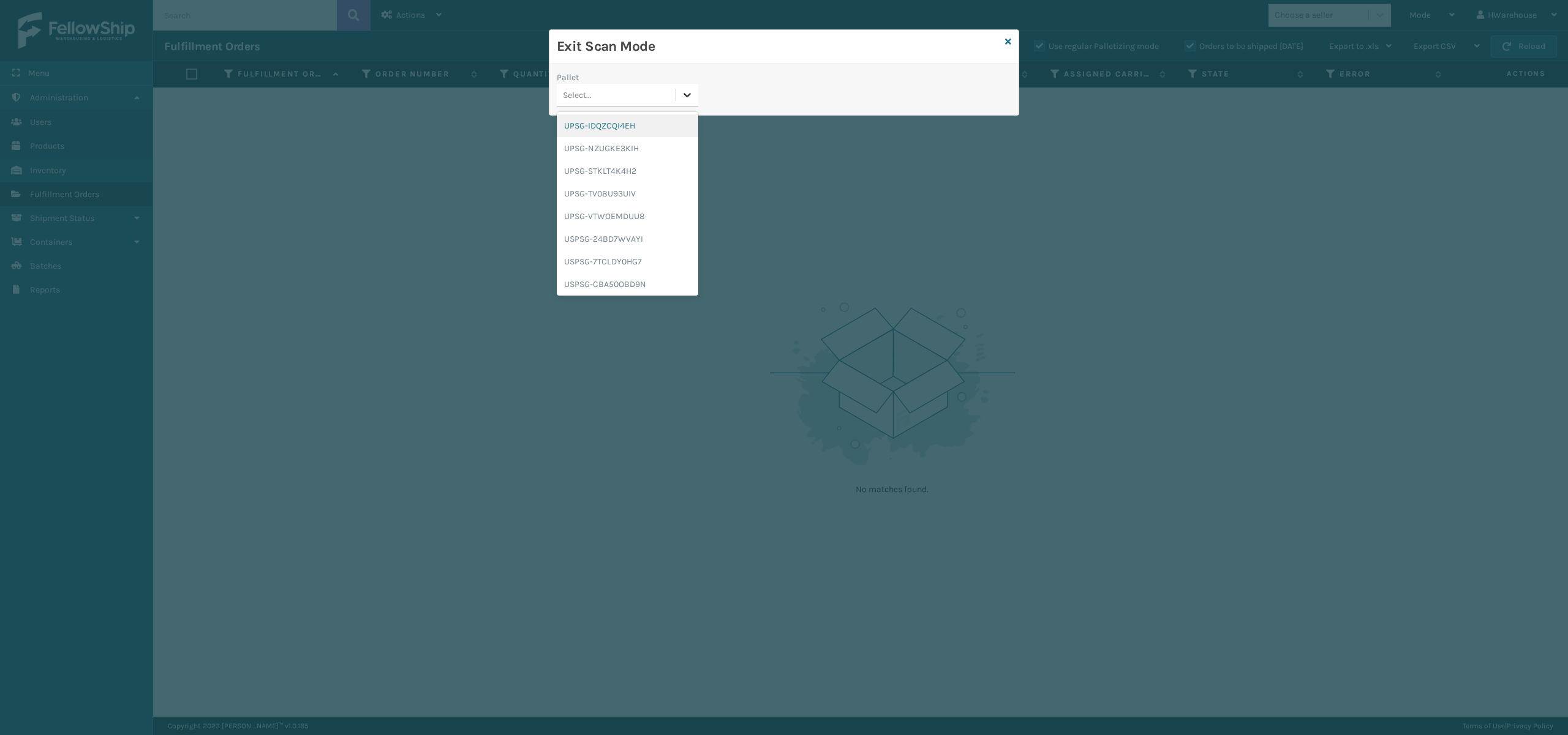
click at [696, 93] on div at bounding box center [687, 95] width 22 height 22
click at [640, 125] on div "UPSG-IDQZCQI4EH" at bounding box center [627, 125] width 141 height 22
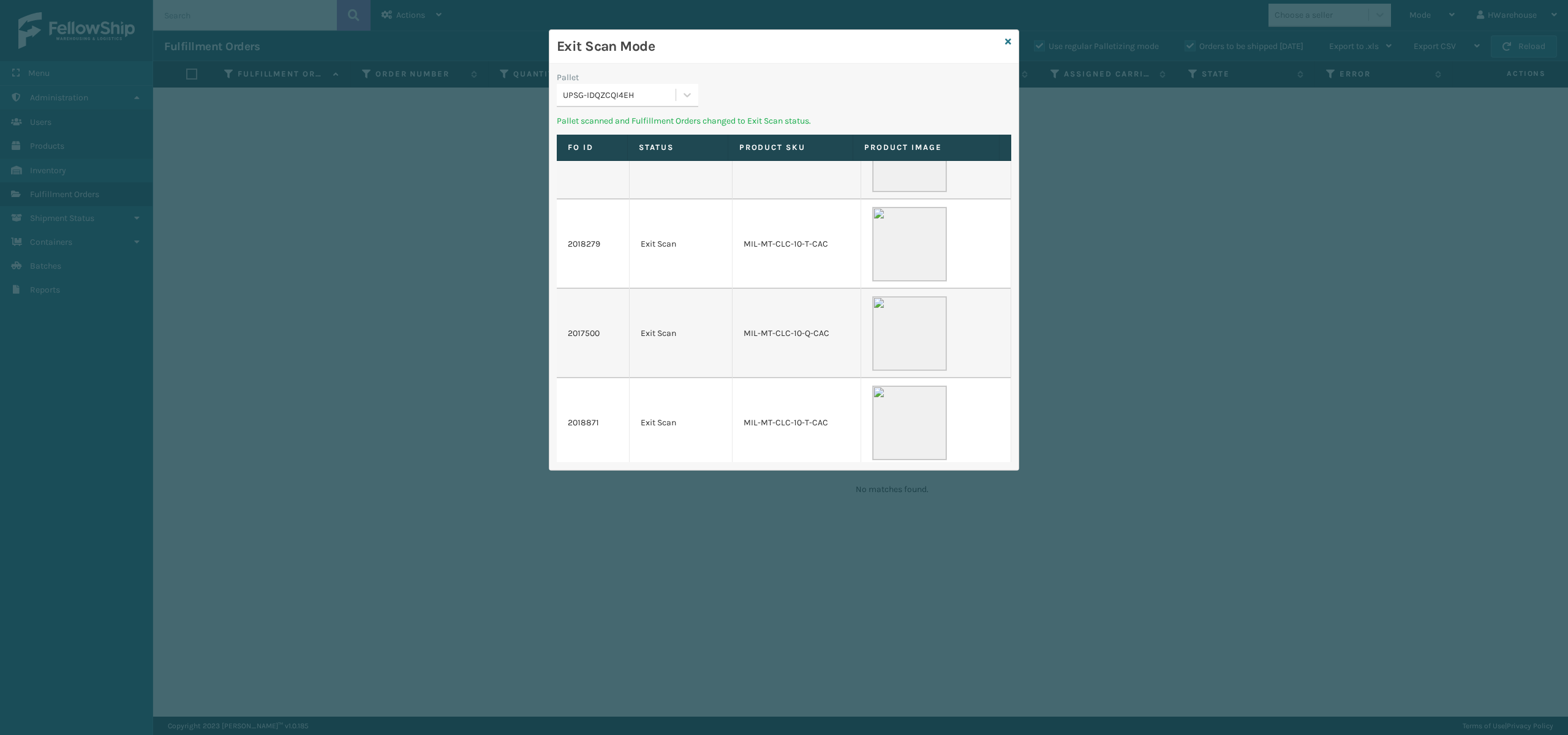
scroll to position [238, 0]
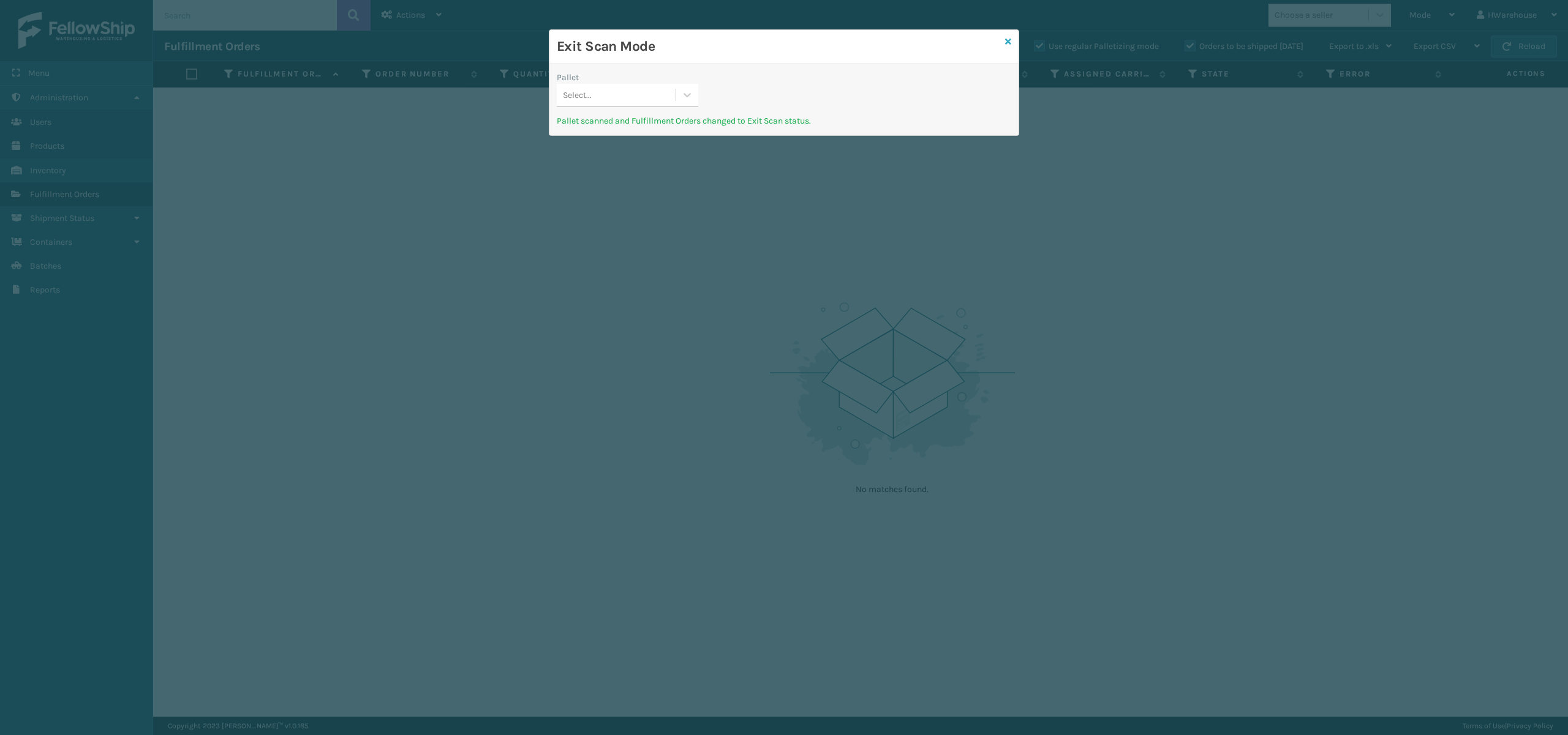
click at [1010, 39] on icon at bounding box center [1008, 42] width 6 height 9
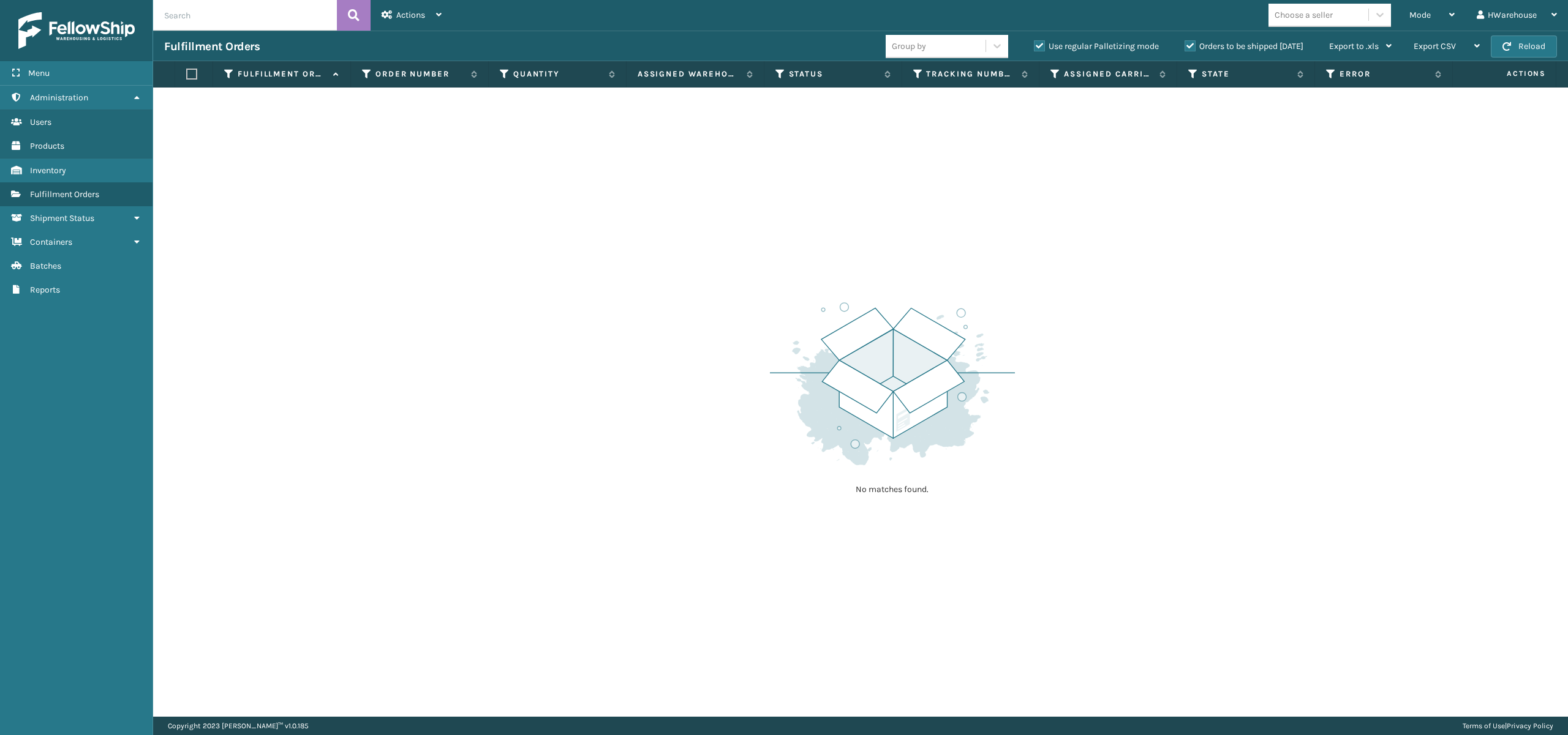
drag, startPoint x: 670, startPoint y: 245, endPoint x: 660, endPoint y: 251, distance: 11.7
drag, startPoint x: 660, startPoint y: 251, endPoint x: 283, endPoint y: 277, distance: 377.9
click at [422, 443] on div "No matches found." at bounding box center [860, 402] width 1415 height 629
